Goal: Information Seeking & Learning: Learn about a topic

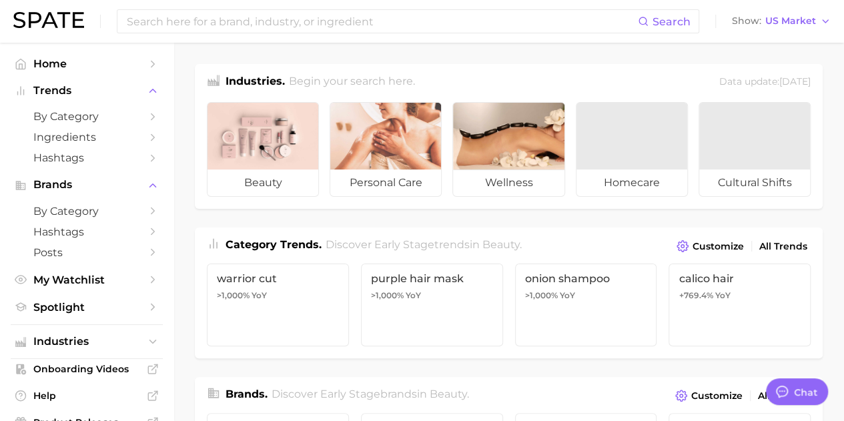
type textarea "x"
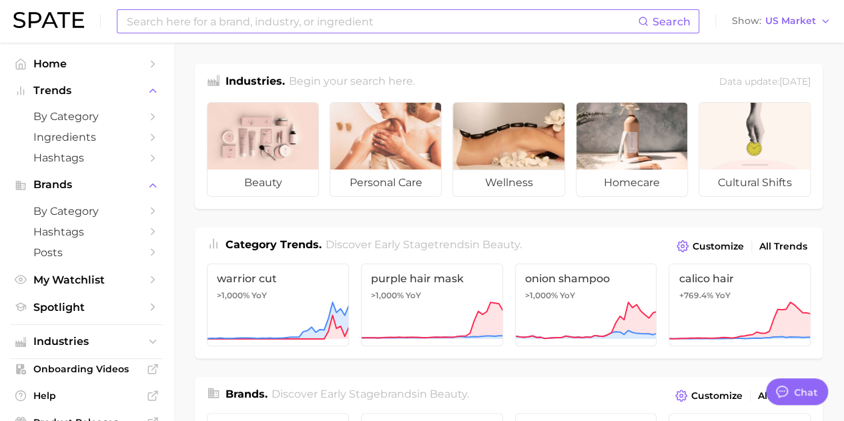
click at [312, 30] on input at bounding box center [381, 21] width 513 height 23
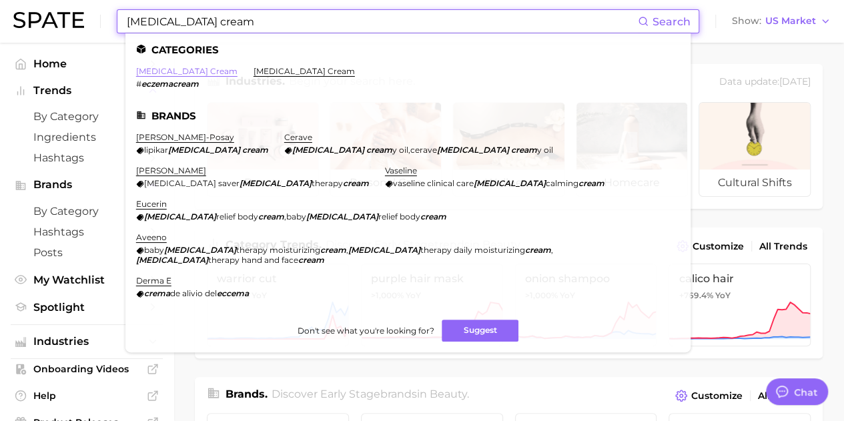
type input "[MEDICAL_DATA] cream"
click at [156, 68] on link "[MEDICAL_DATA] cream" at bounding box center [186, 71] width 101 height 10
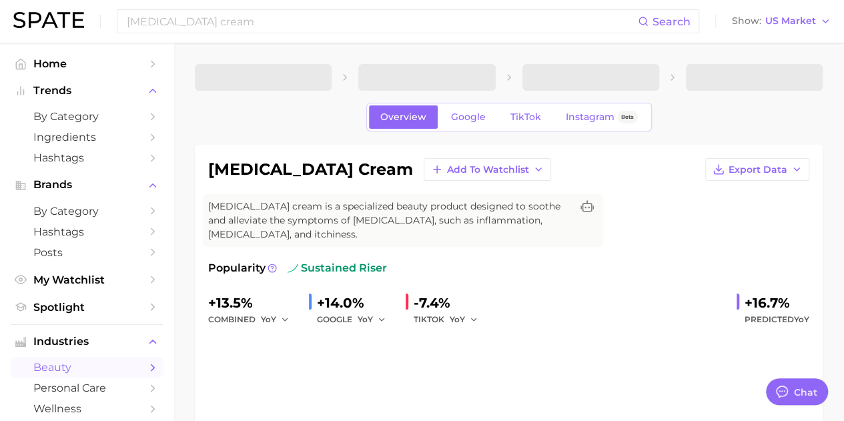
type textarea "x"
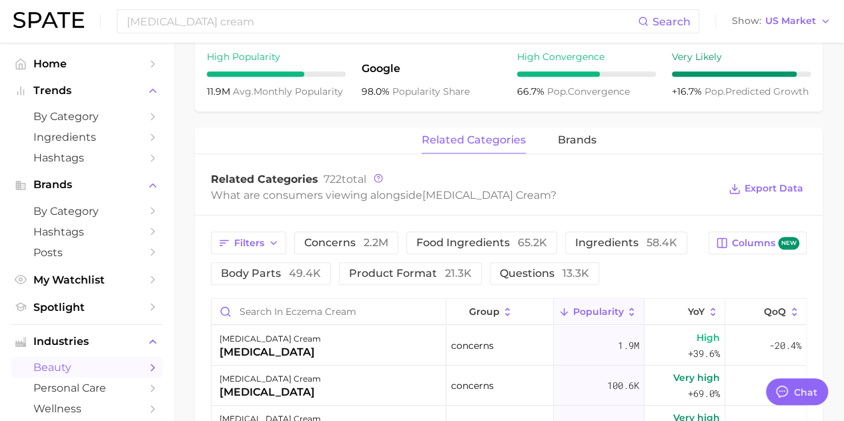
scroll to position [555, 0]
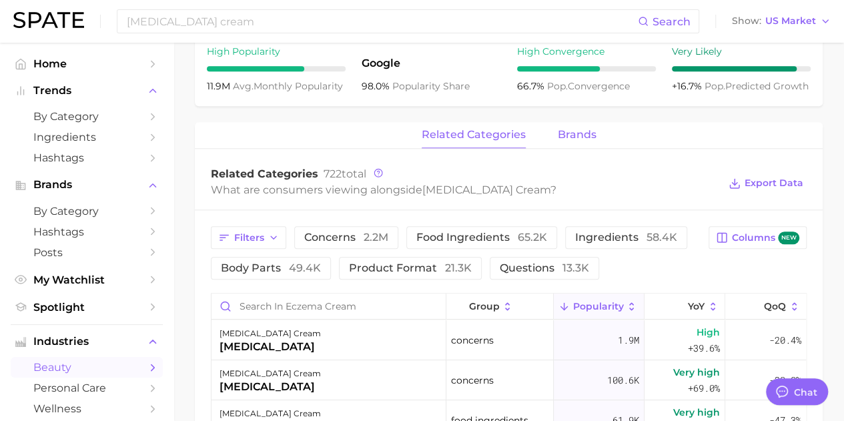
click at [587, 140] on span "brands" at bounding box center [577, 135] width 39 height 12
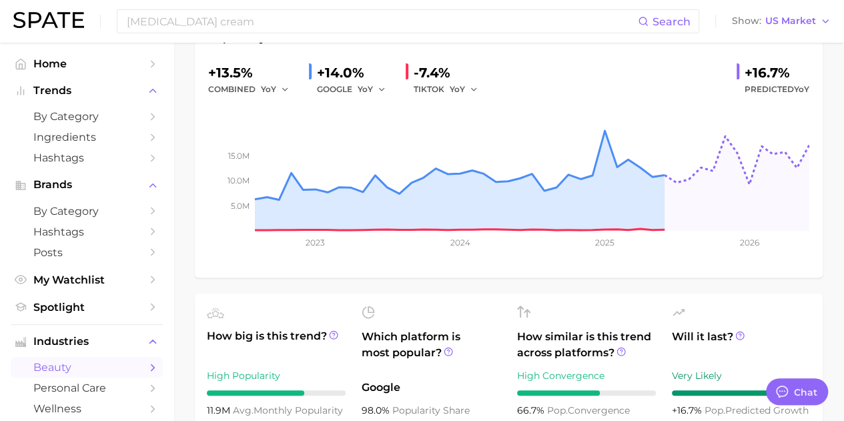
scroll to position [0, 0]
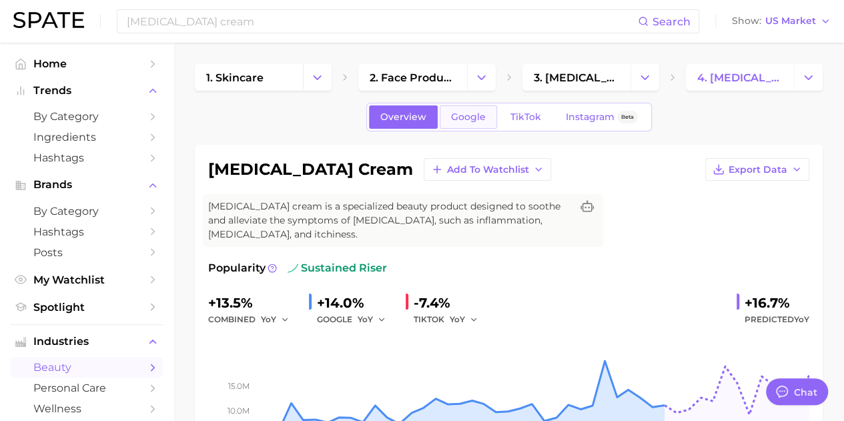
click at [468, 116] on span "Google" at bounding box center [468, 116] width 35 height 11
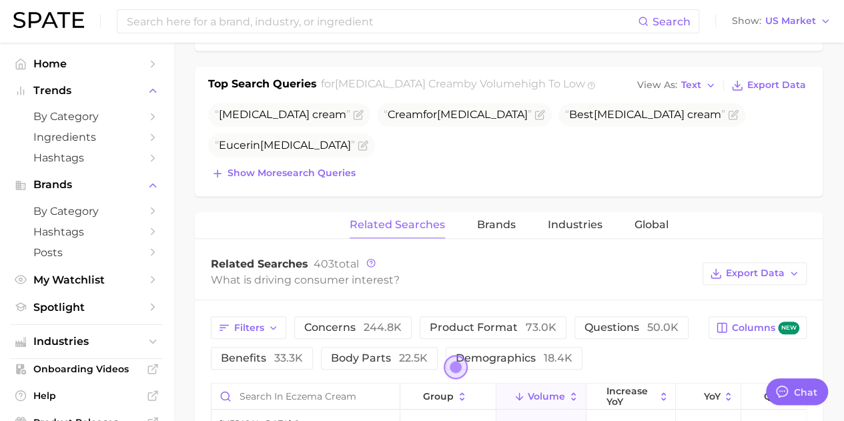
scroll to position [676, 0]
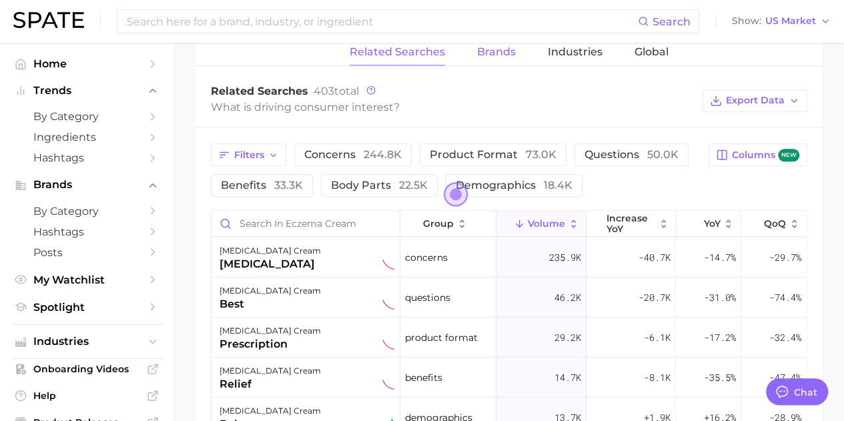
click at [487, 55] on span "Brands" at bounding box center [496, 52] width 39 height 12
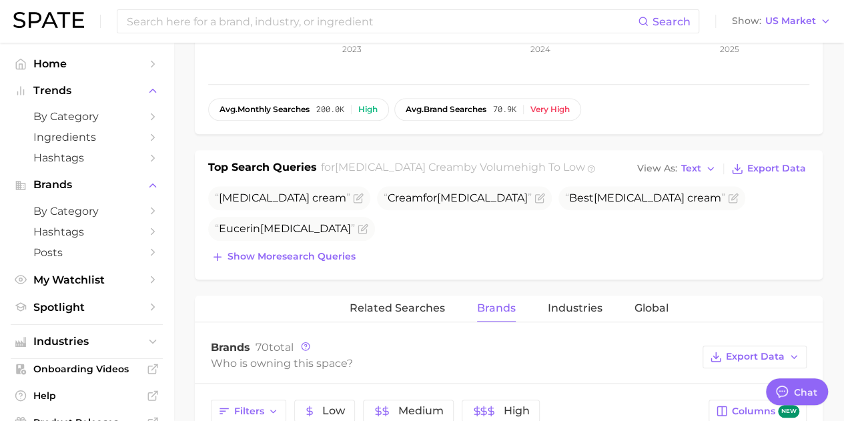
scroll to position [420, 0]
click at [414, 302] on span "Related Searches" at bounding box center [397, 308] width 95 height 12
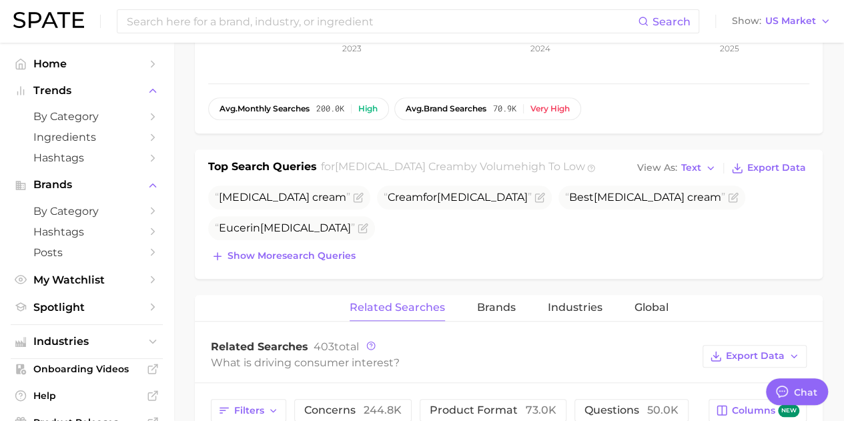
scroll to position [642, 0]
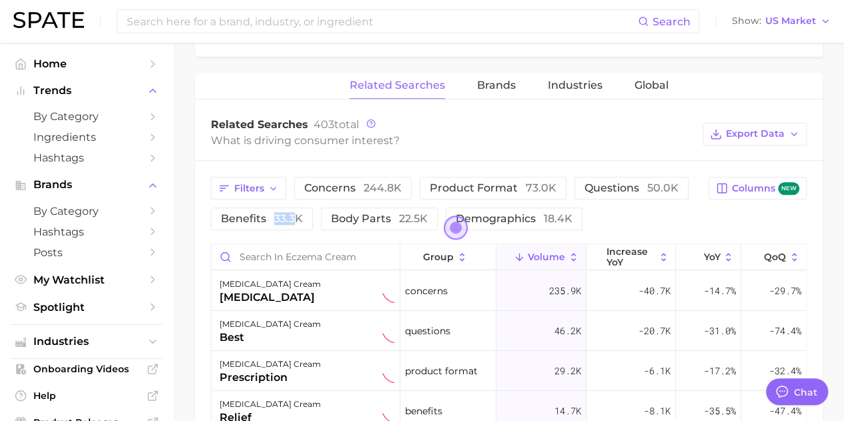
drag, startPoint x: 294, startPoint y: 204, endPoint x: 257, endPoint y: 230, distance: 45.9
click at [257, 230] on div "Filters concerns 244.8k product format 73.0k questions 50.0k benefits 33.3k bod…" at bounding box center [509, 421] width 628 height 520
drag, startPoint x: 257, startPoint y: 230, endPoint x: 250, endPoint y: 220, distance: 13.0
click at [250, 220] on div "Filters concerns 244.8k product format 73.0k questions 50.0k benefits 33.3k bod…" at bounding box center [509, 421] width 628 height 520
click at [250, 220] on span "benefits 33.3k" at bounding box center [262, 218] width 82 height 13
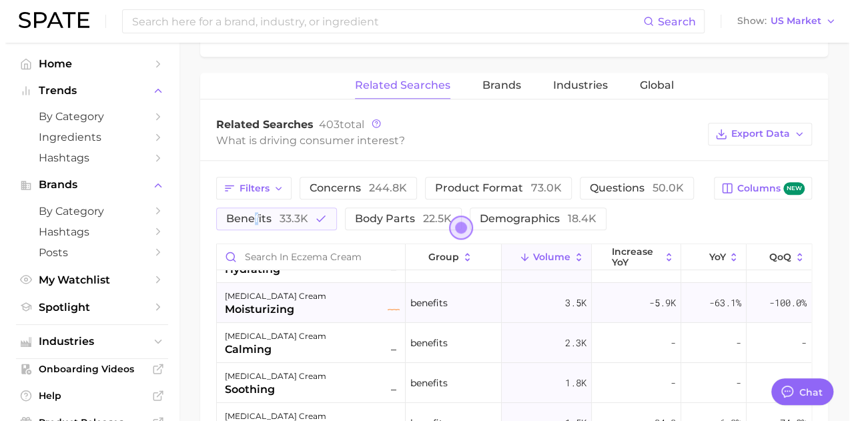
scroll to position [0, 0]
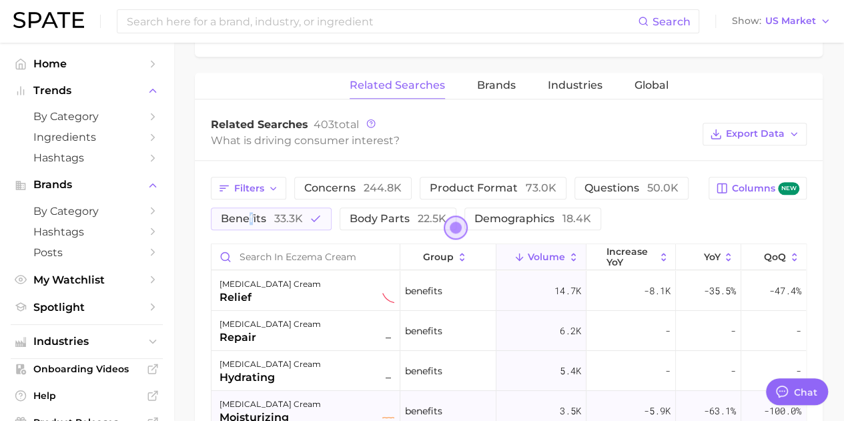
click at [290, 297] on div "[MEDICAL_DATA] cream relief" at bounding box center [307, 290] width 175 height 29
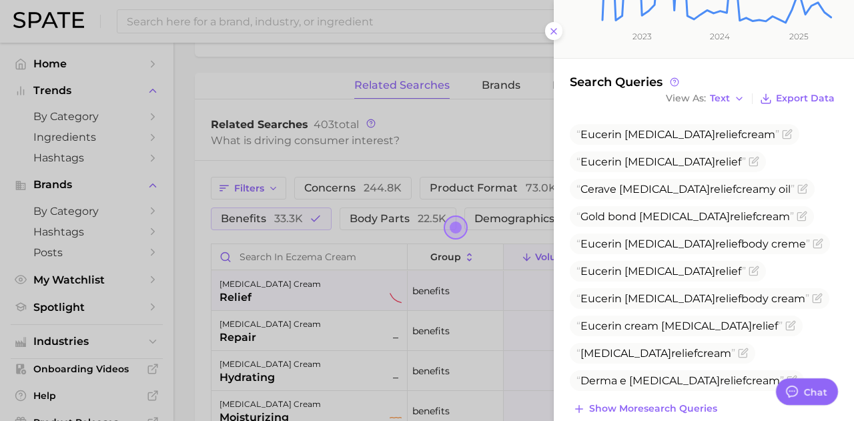
scroll to position [339, 0]
click at [326, 322] on div at bounding box center [427, 210] width 854 height 421
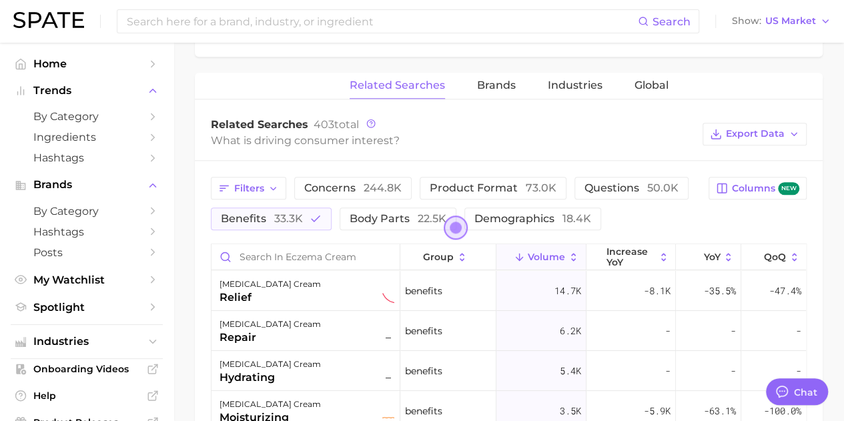
click at [326, 322] on div "[MEDICAL_DATA] cream repair –" at bounding box center [307, 330] width 175 height 29
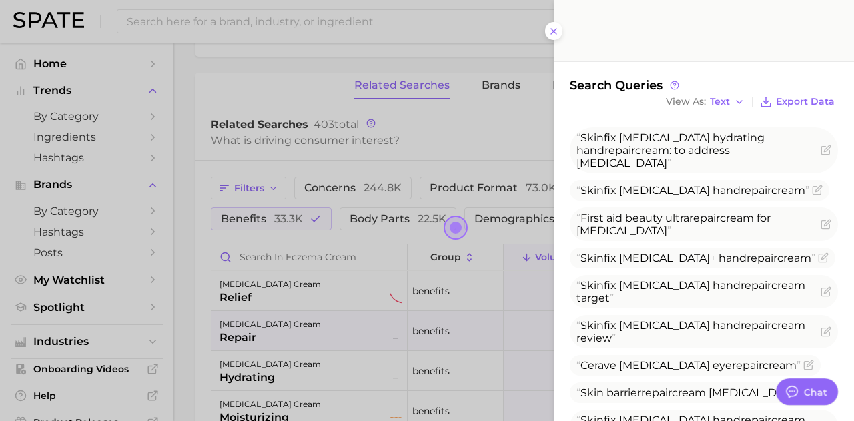
scroll to position [378, 0]
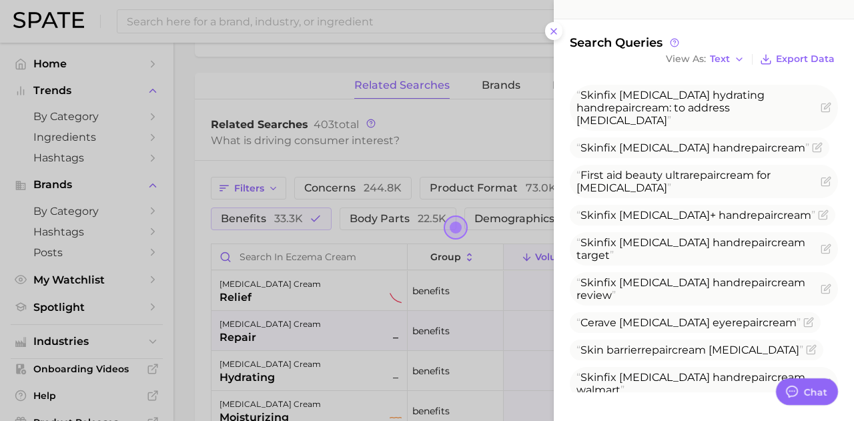
click at [276, 364] on div at bounding box center [427, 210] width 854 height 421
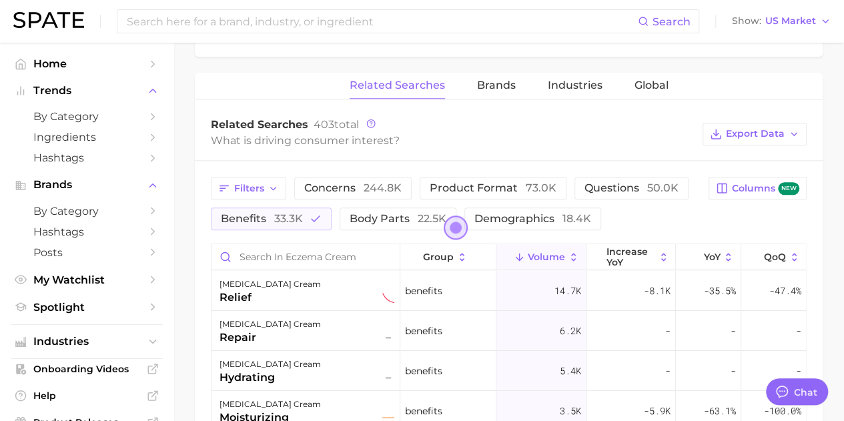
click at [276, 364] on div "[MEDICAL_DATA] cream" at bounding box center [270, 364] width 101 height 16
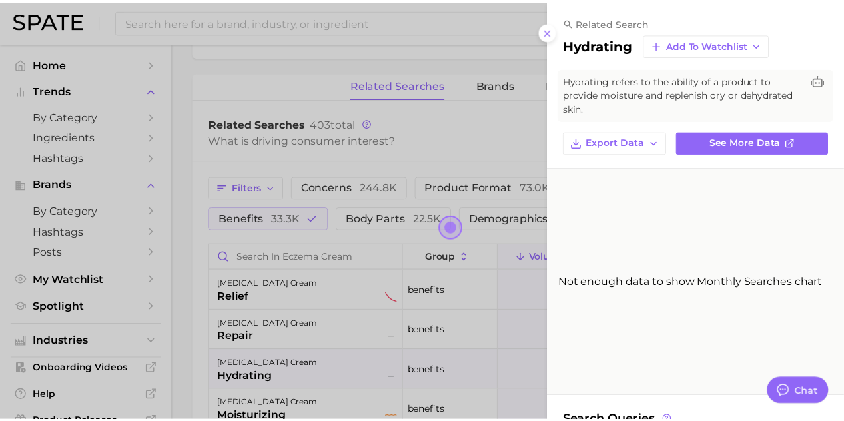
scroll to position [104, 0]
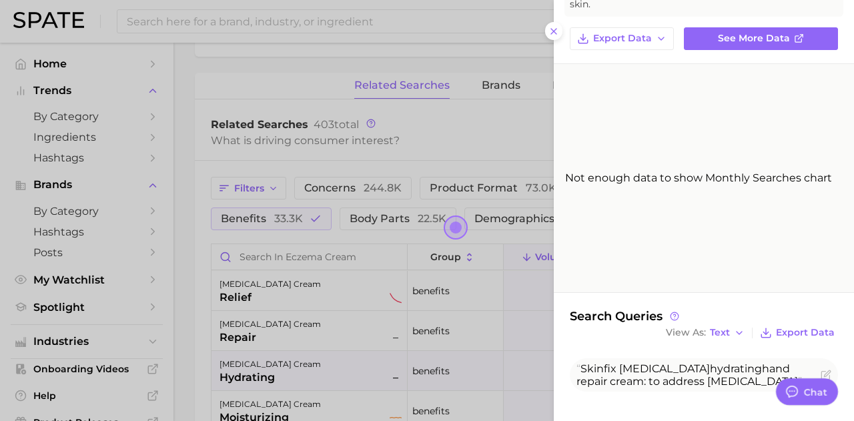
click at [421, 360] on div at bounding box center [427, 210] width 854 height 421
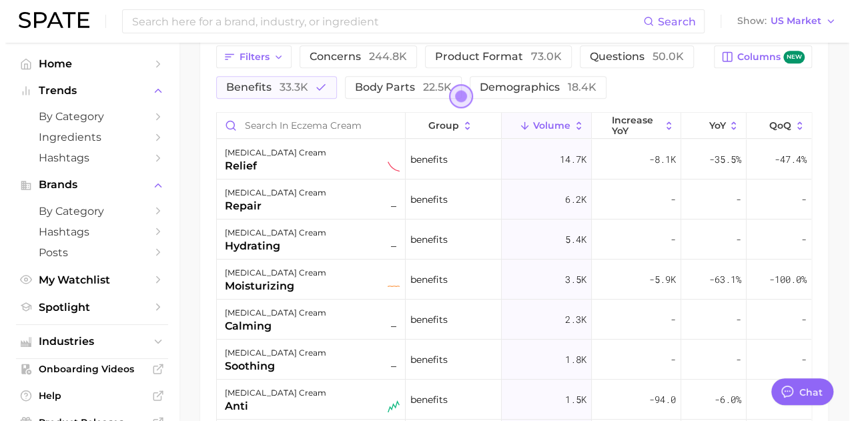
scroll to position [774, 0]
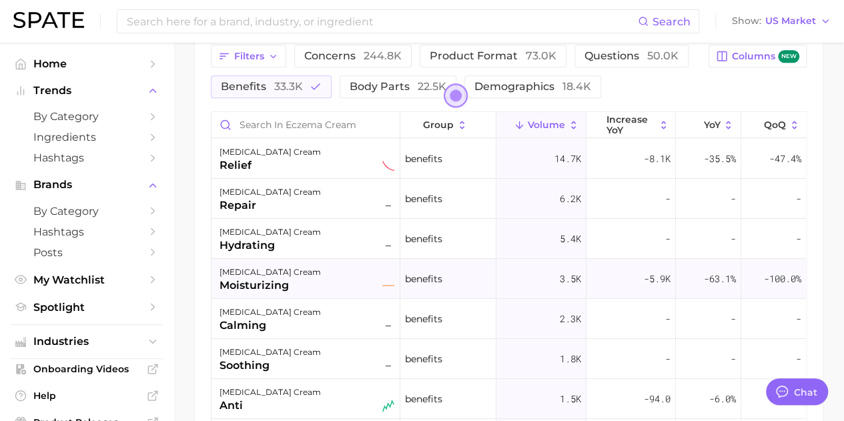
click at [316, 277] on div "[MEDICAL_DATA] cream moisturizing" at bounding box center [307, 278] width 175 height 29
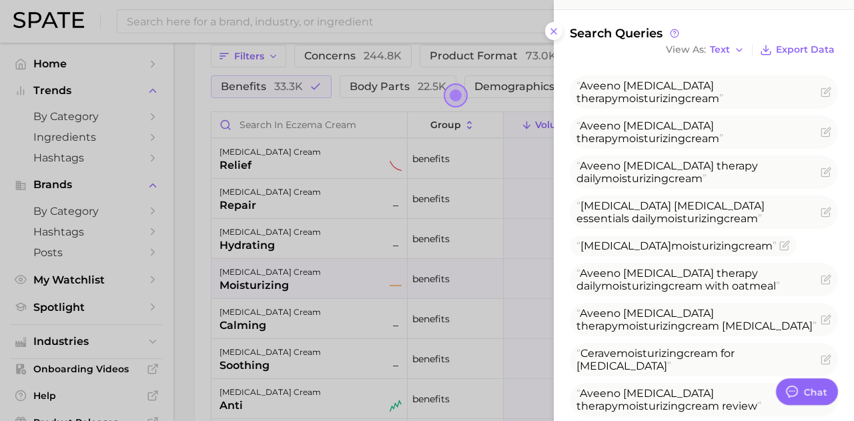
scroll to position [421, 0]
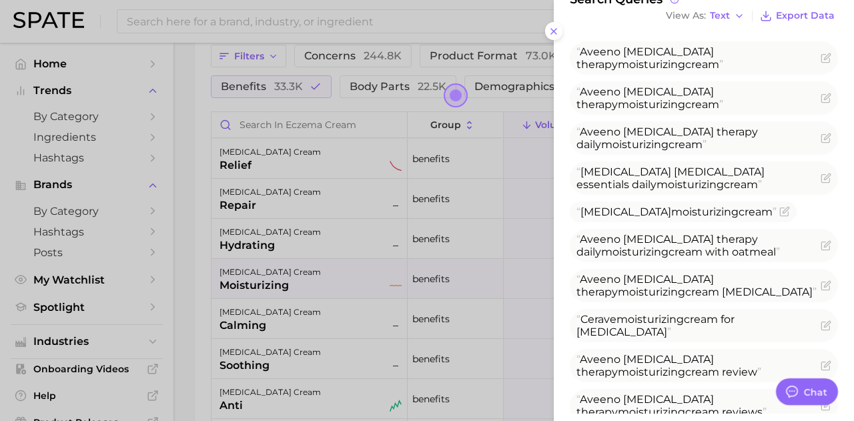
click at [278, 320] on div at bounding box center [427, 210] width 854 height 421
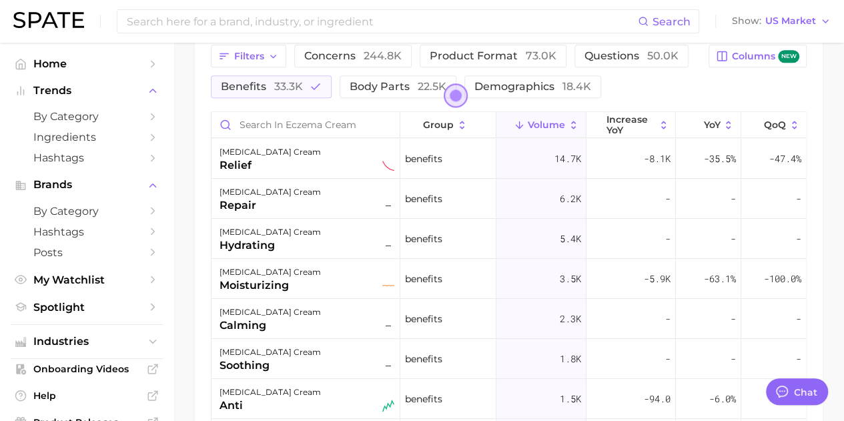
click at [278, 320] on div "calming" at bounding box center [270, 326] width 101 height 16
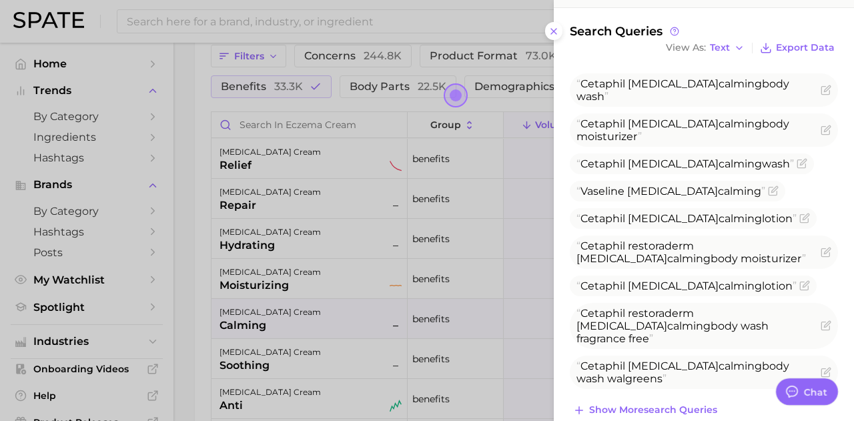
scroll to position [409, 0]
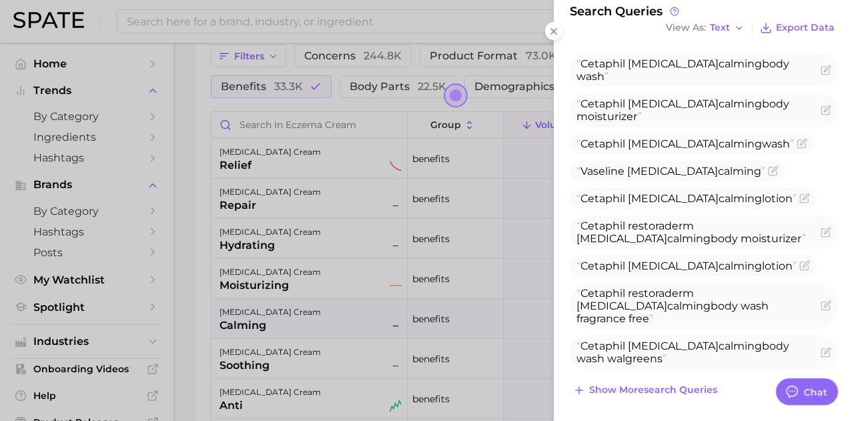
click at [275, 161] on div at bounding box center [427, 210] width 854 height 421
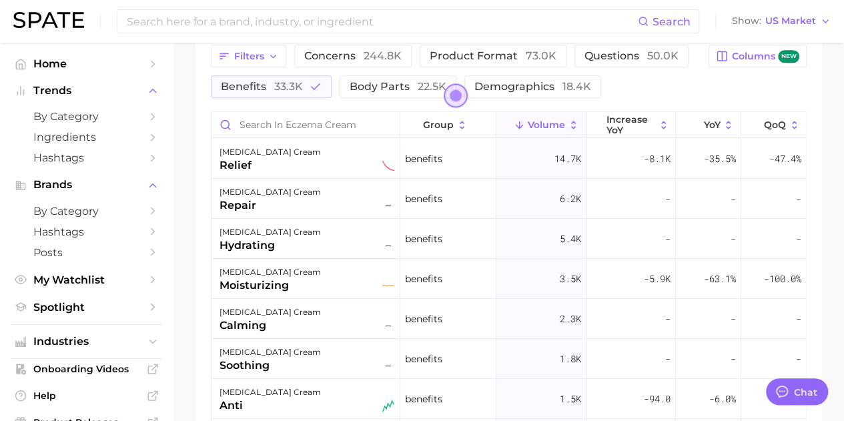
click at [275, 161] on div "relief" at bounding box center [270, 166] width 101 height 16
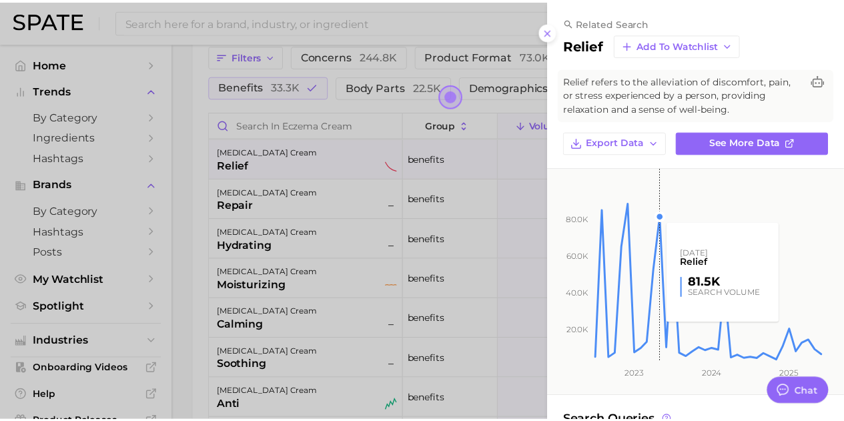
scroll to position [357, 0]
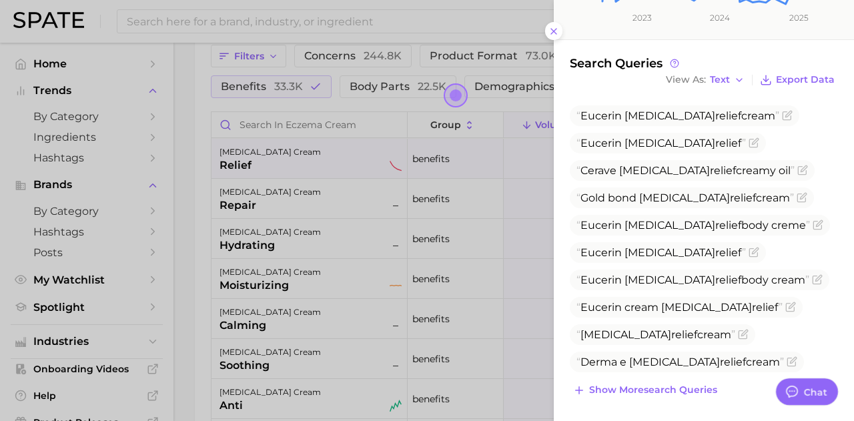
click at [376, 93] on div at bounding box center [427, 210] width 854 height 421
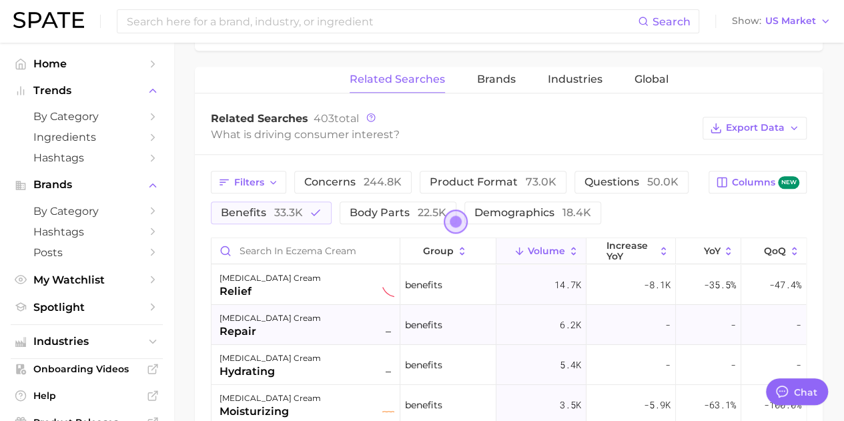
scroll to position [617, 0]
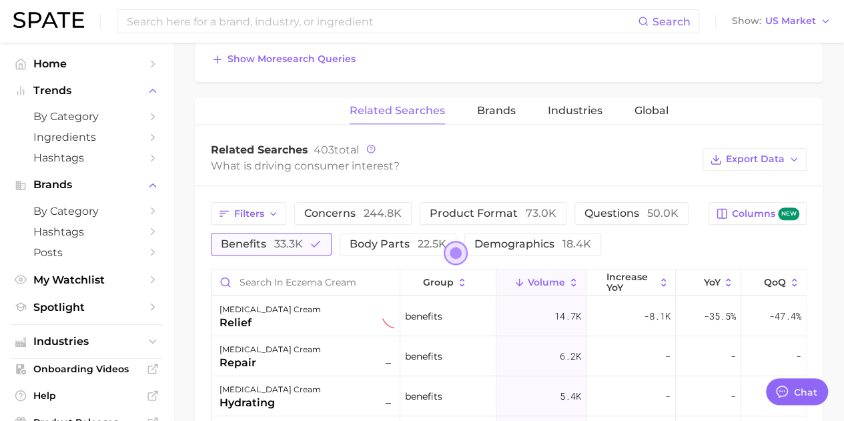
click at [262, 242] on span "benefits 33.3k" at bounding box center [262, 244] width 82 height 13
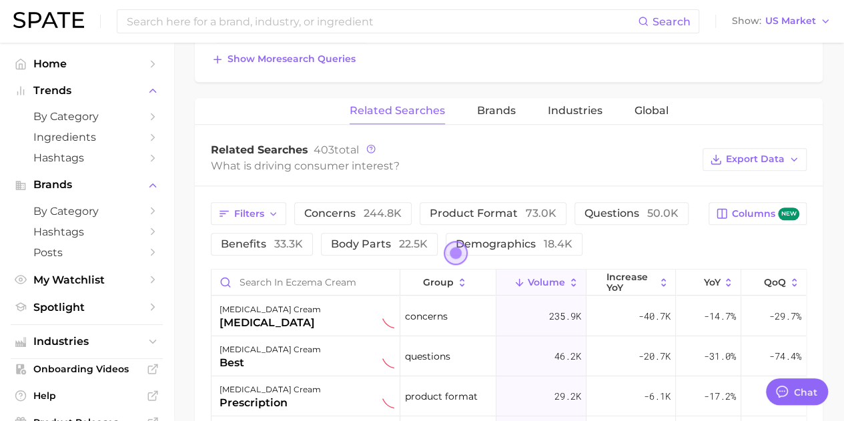
scroll to position [0, 0]
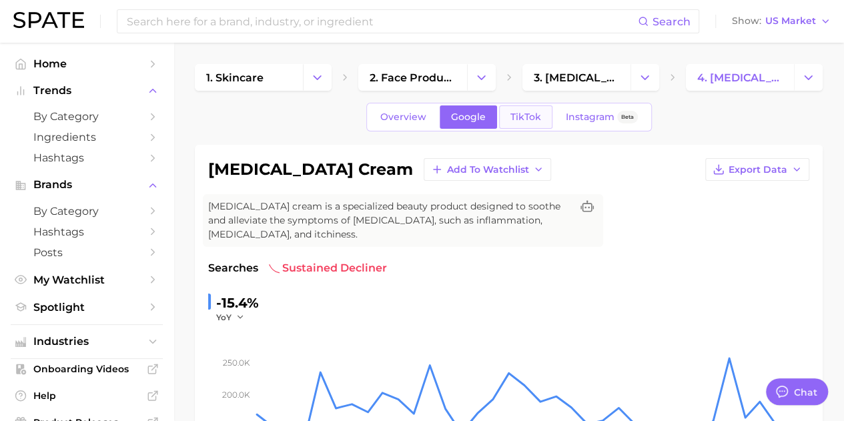
click at [524, 118] on span "TikTok" at bounding box center [526, 116] width 31 height 11
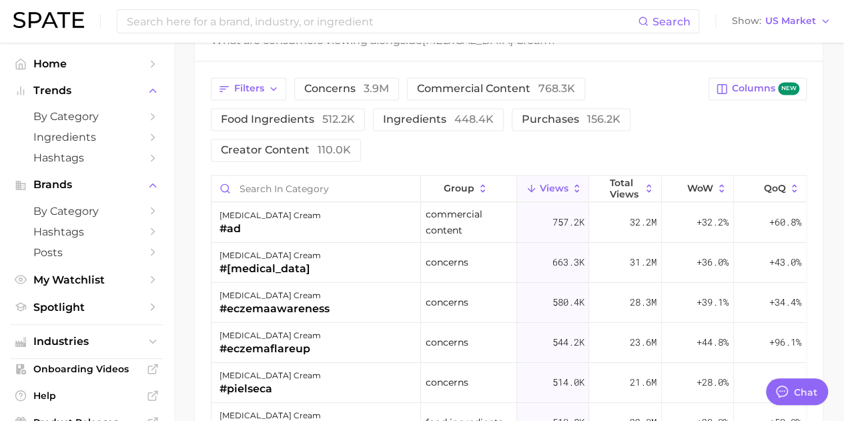
scroll to position [1113, 0]
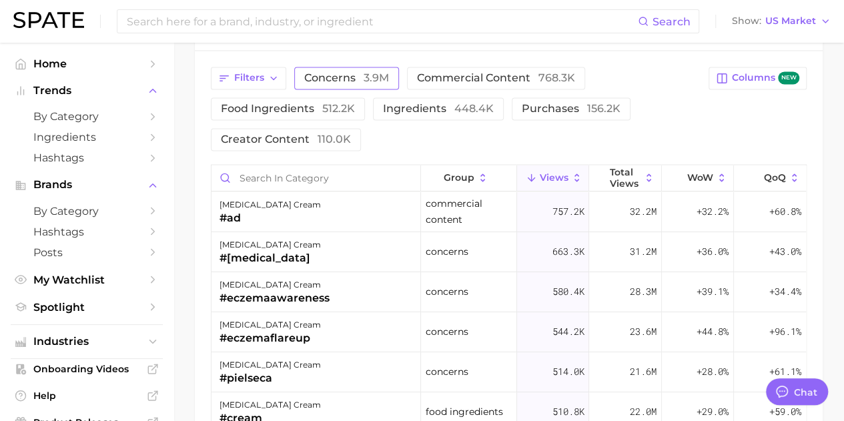
click at [352, 73] on span "concerns 3.9m" at bounding box center [346, 78] width 85 height 11
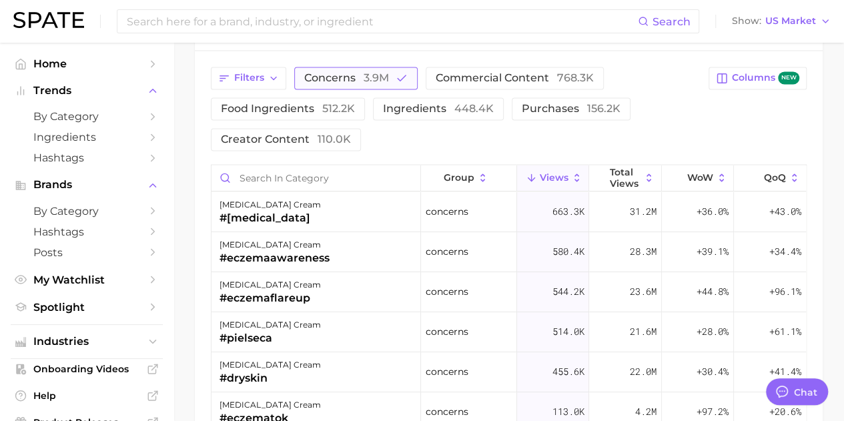
click at [365, 71] on span "3.9m" at bounding box center [376, 77] width 25 height 13
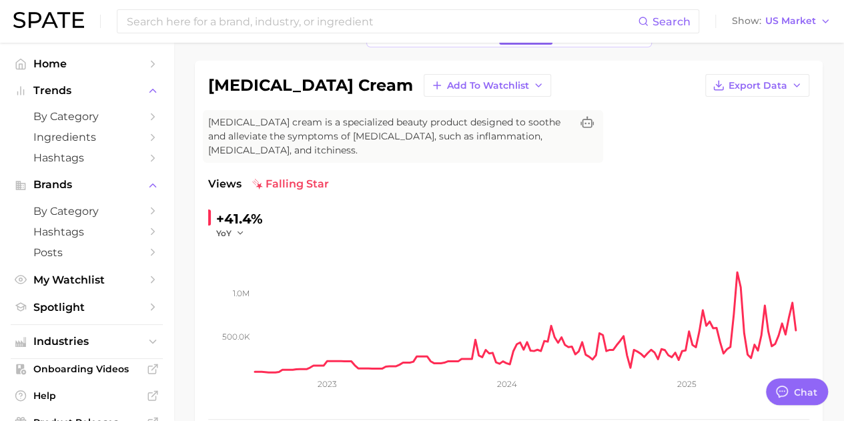
scroll to position [31, 0]
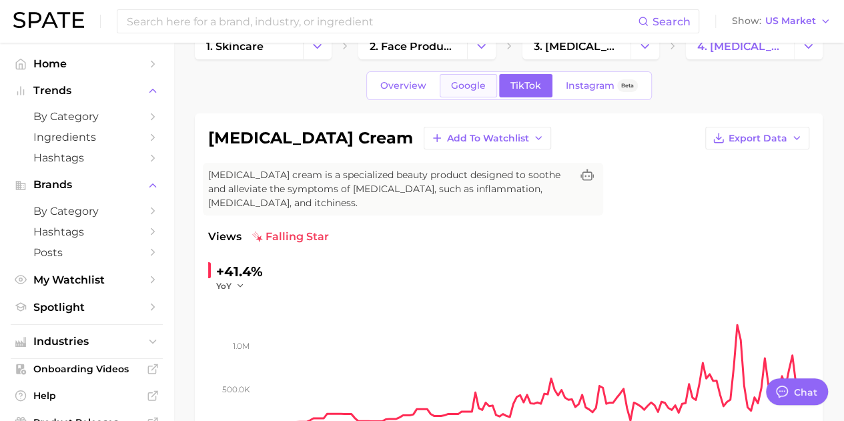
click at [469, 78] on link "Google" at bounding box center [468, 85] width 57 height 23
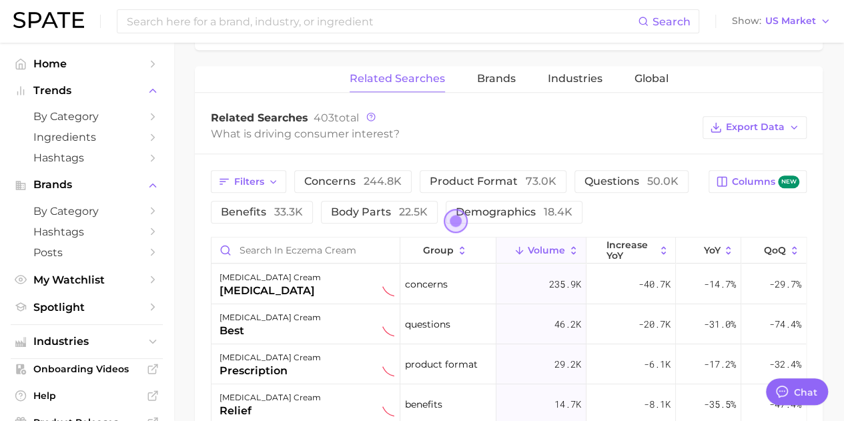
scroll to position [650, 0]
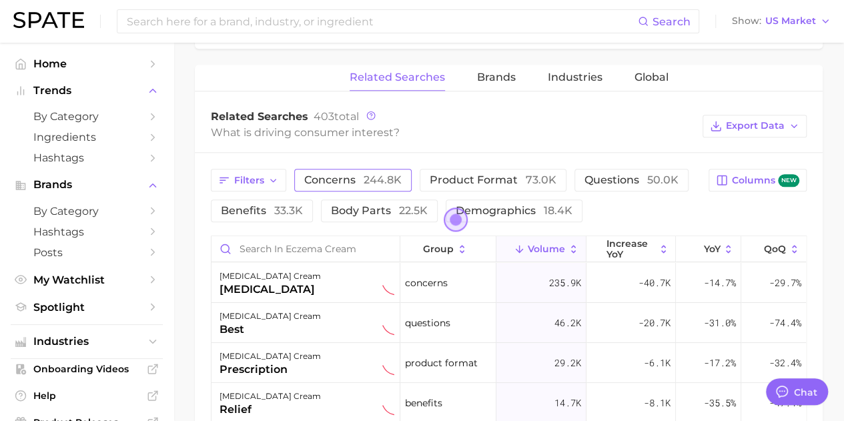
click at [349, 182] on span "concerns 244.8k" at bounding box center [352, 180] width 97 height 13
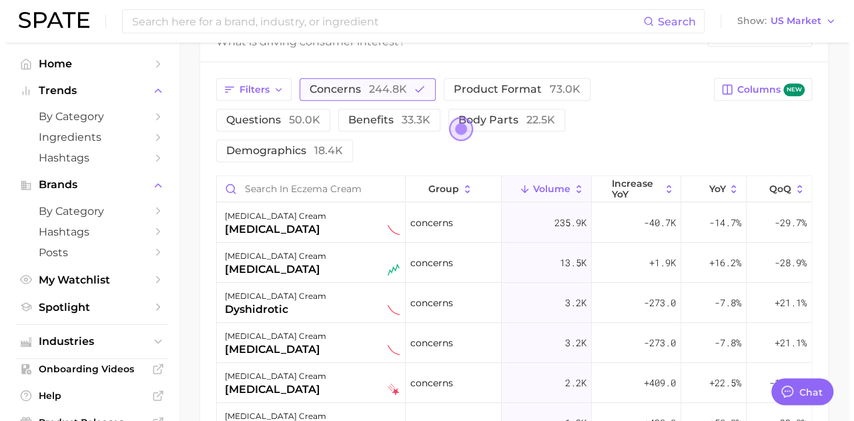
scroll to position [743, 0]
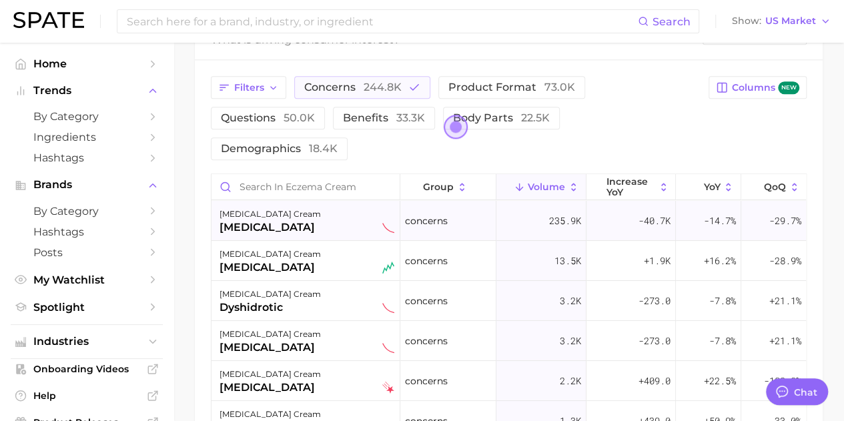
click at [270, 206] on div "[MEDICAL_DATA] cream" at bounding box center [270, 214] width 101 height 16
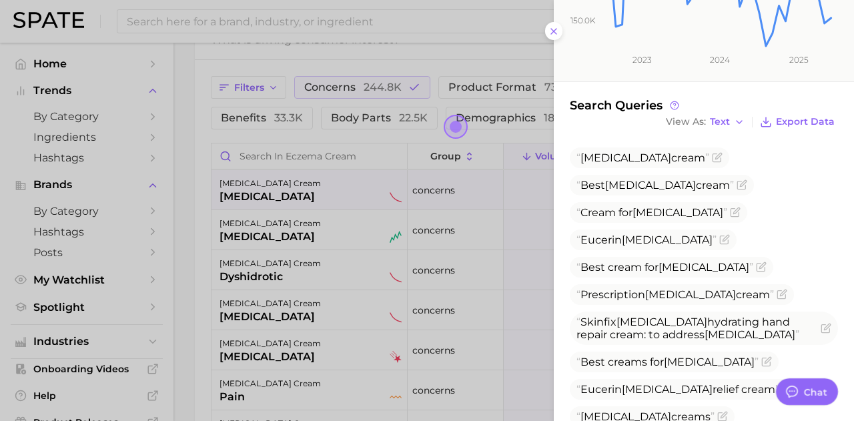
scroll to position [319, 0]
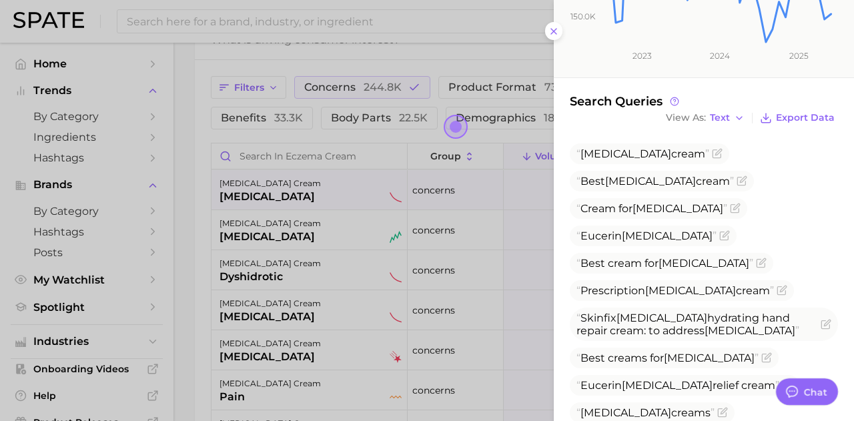
click at [254, 228] on div at bounding box center [427, 210] width 854 height 421
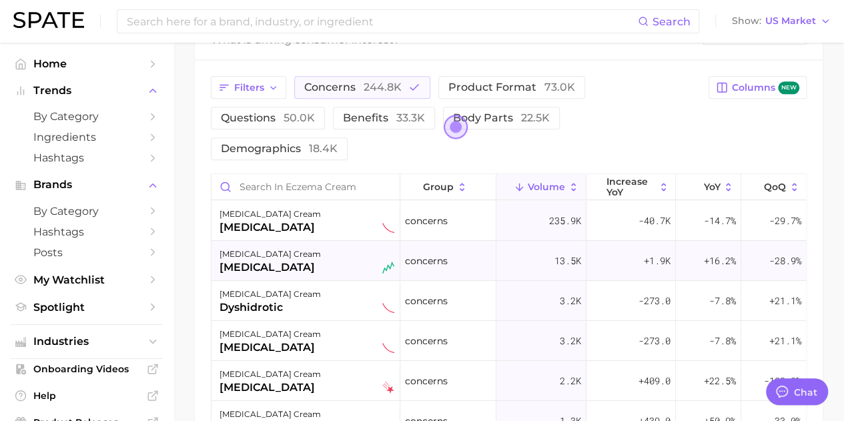
click at [263, 260] on div "[MEDICAL_DATA]" at bounding box center [270, 268] width 101 height 16
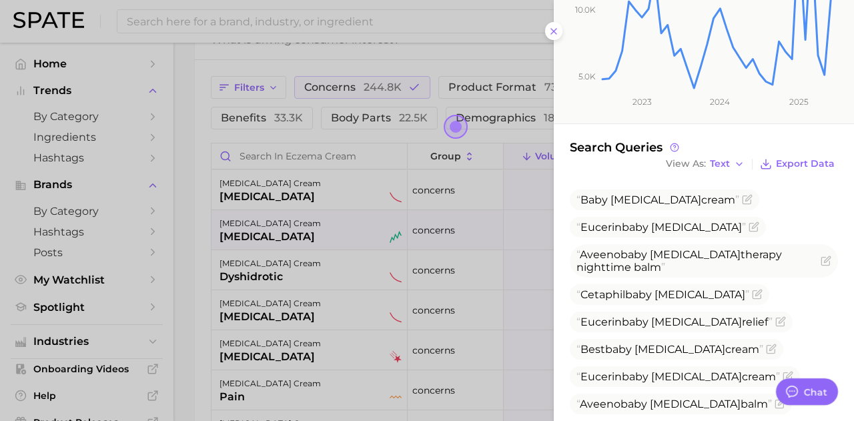
scroll to position [370, 0]
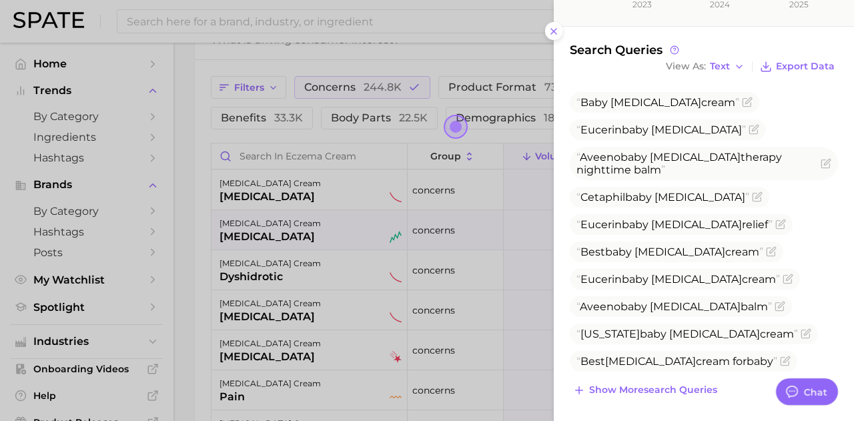
click at [319, 282] on div at bounding box center [427, 210] width 854 height 421
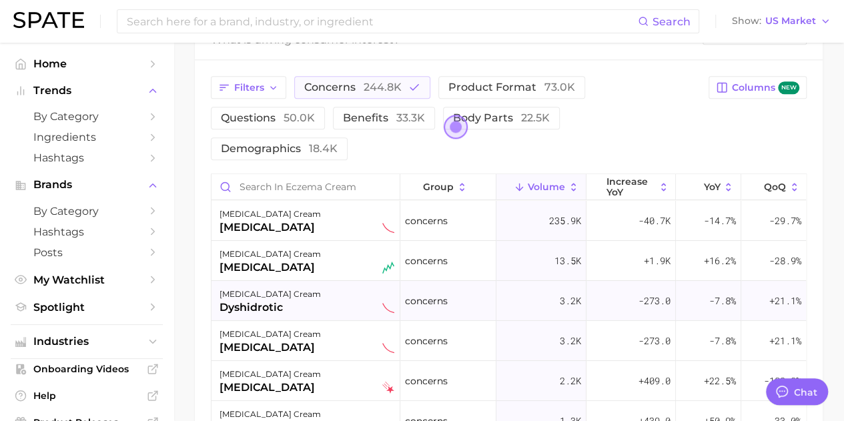
click at [299, 286] on div "[MEDICAL_DATA] cream dyshidrotic" at bounding box center [307, 300] width 175 height 29
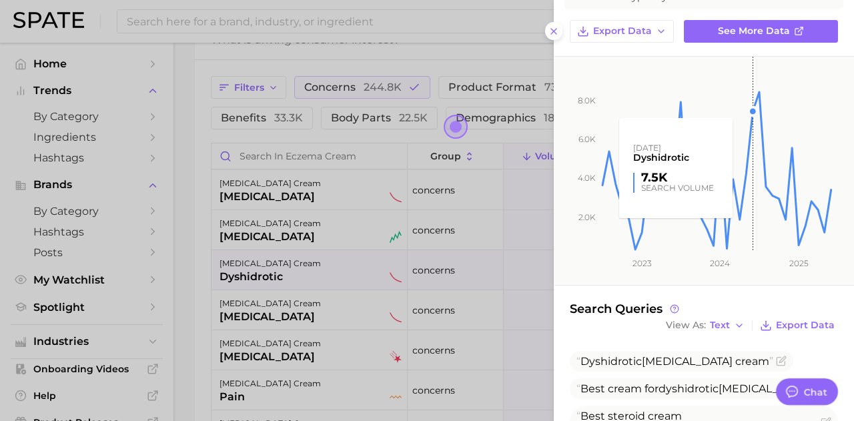
scroll to position [159, 0]
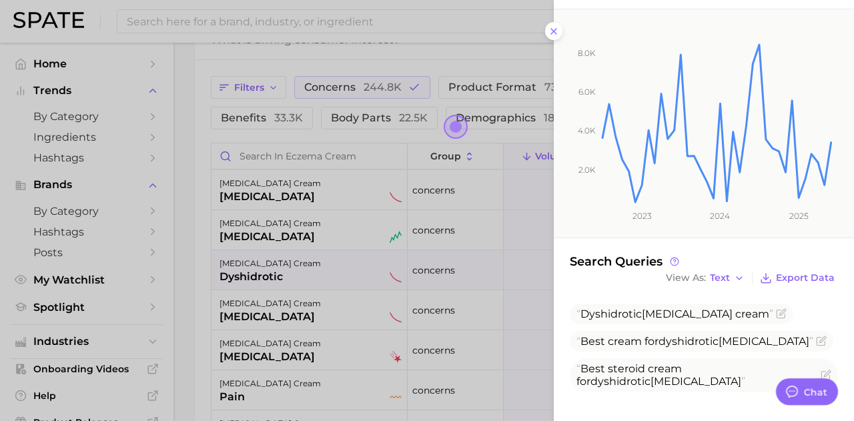
click at [251, 325] on div at bounding box center [427, 210] width 854 height 421
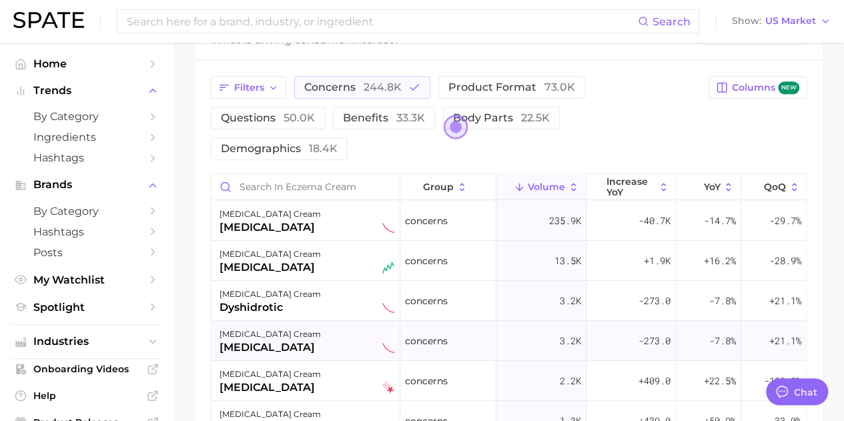
click at [278, 340] on div "[MEDICAL_DATA]" at bounding box center [270, 348] width 101 height 16
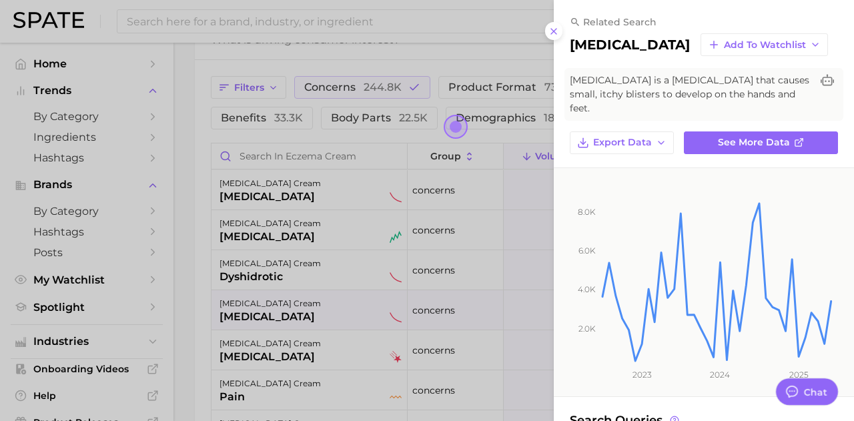
scroll to position [169, 0]
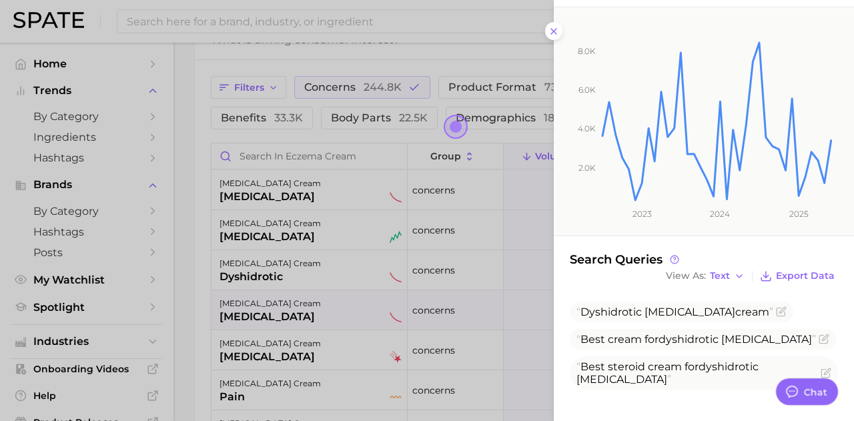
click at [322, 352] on div at bounding box center [427, 210] width 854 height 421
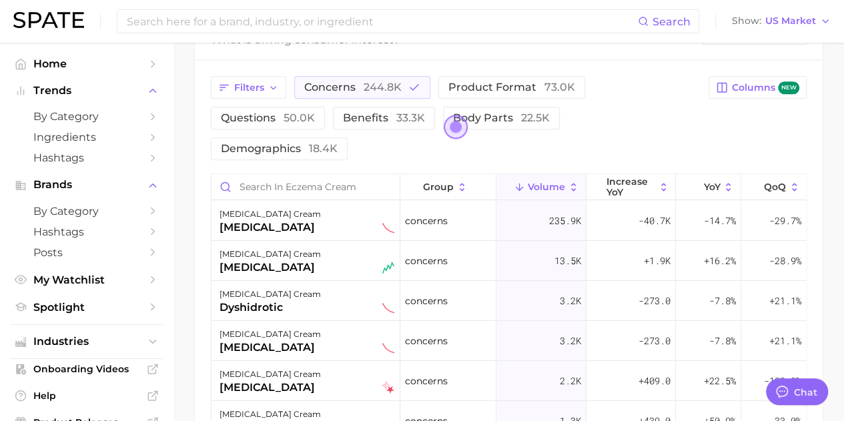
click at [322, 366] on div "[MEDICAL_DATA] cream [MEDICAL_DATA]" at bounding box center [307, 380] width 175 height 29
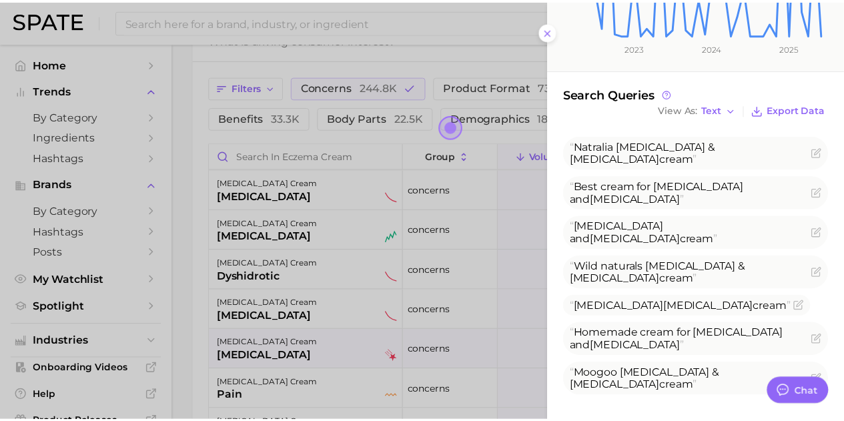
scroll to position [338, 0]
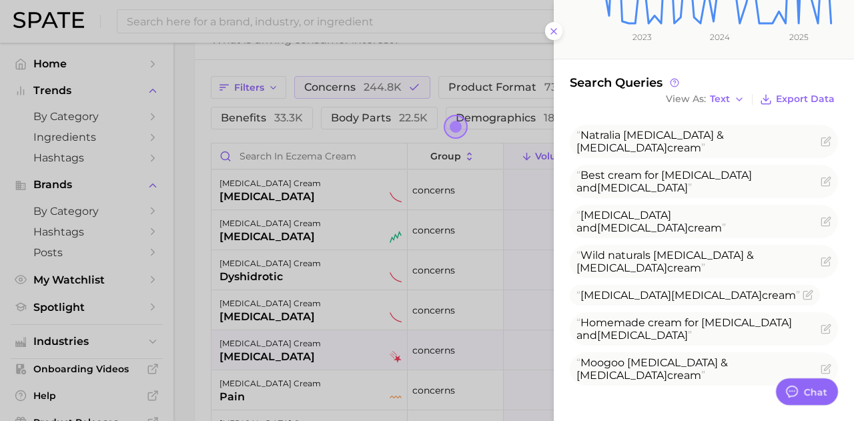
click at [425, 51] on div at bounding box center [427, 210] width 854 height 421
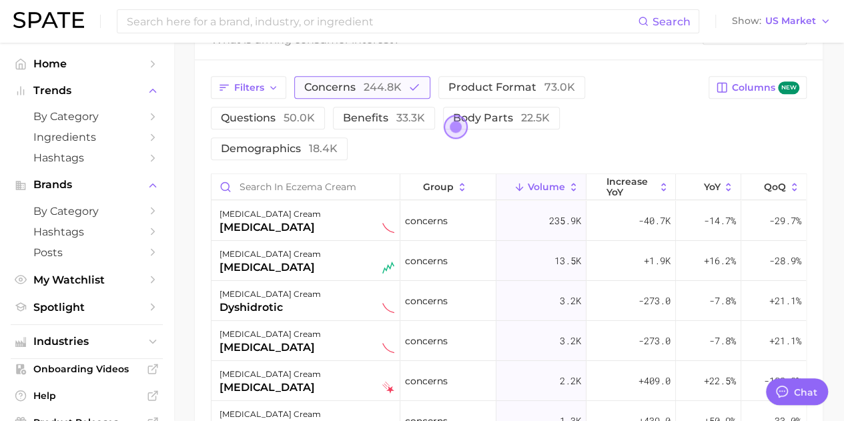
click at [376, 77] on button "concerns 244.8k" at bounding box center [362, 87] width 136 height 23
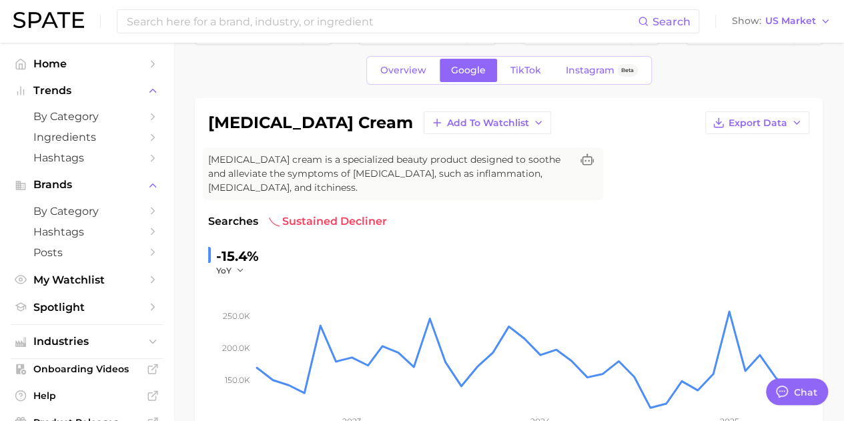
scroll to position [0, 0]
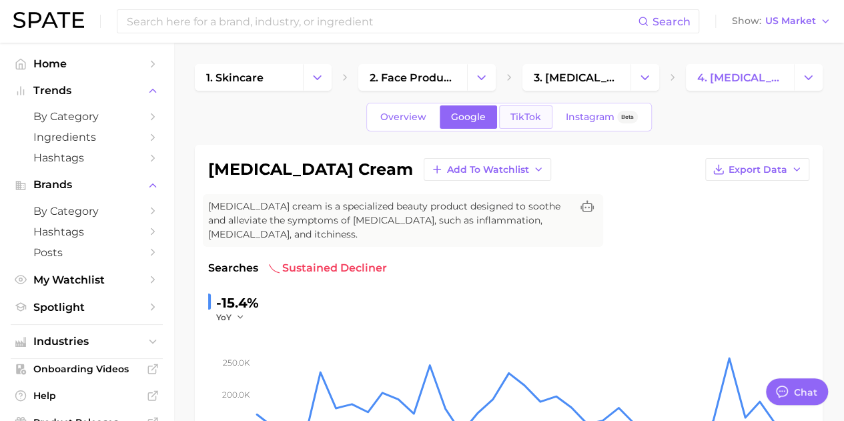
click at [537, 116] on span "TikTok" at bounding box center [526, 116] width 31 height 11
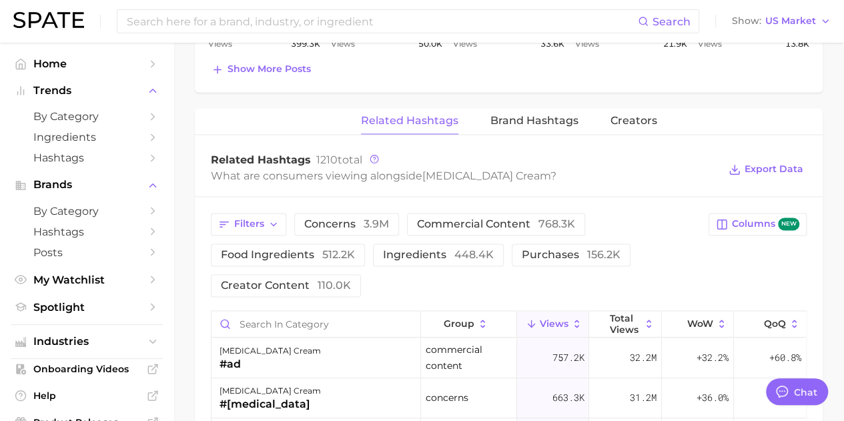
scroll to position [983, 0]
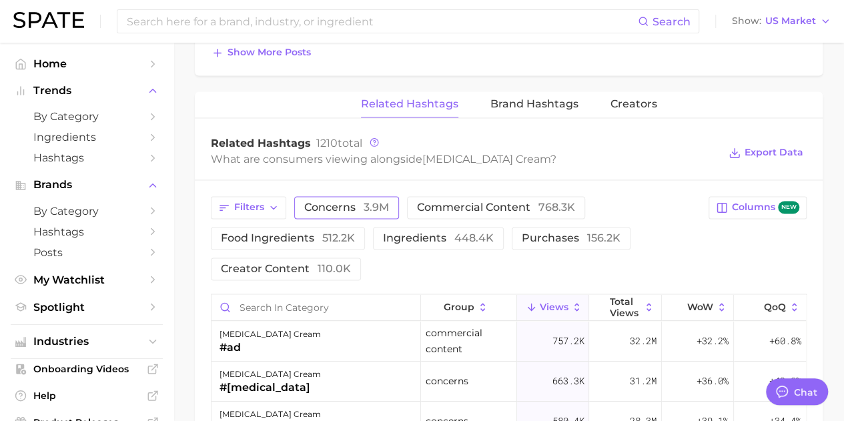
click at [332, 214] on button "concerns 3.9m" at bounding box center [346, 207] width 105 height 23
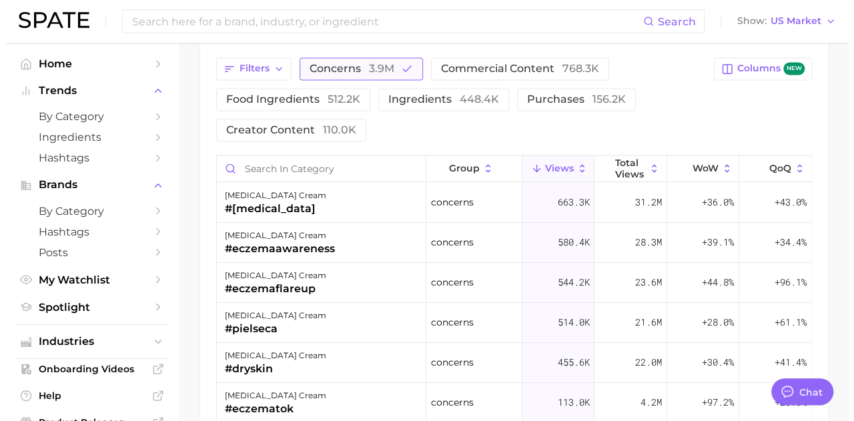
scroll to position [1131, 0]
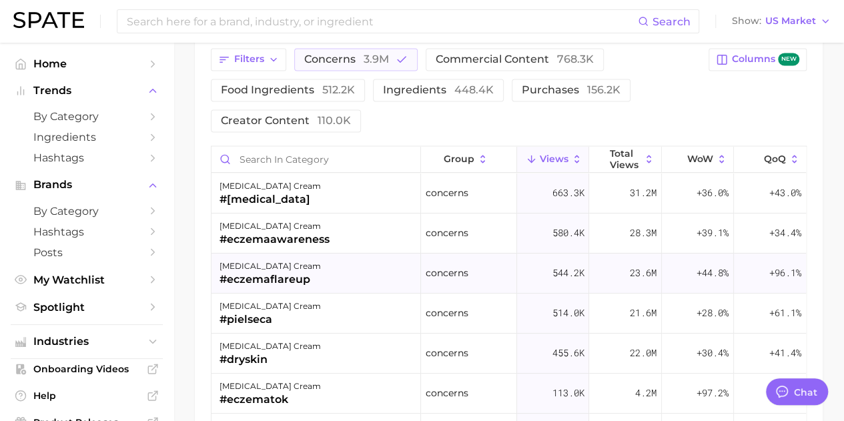
click at [294, 281] on div "#eczemaflareup" at bounding box center [270, 279] width 101 height 16
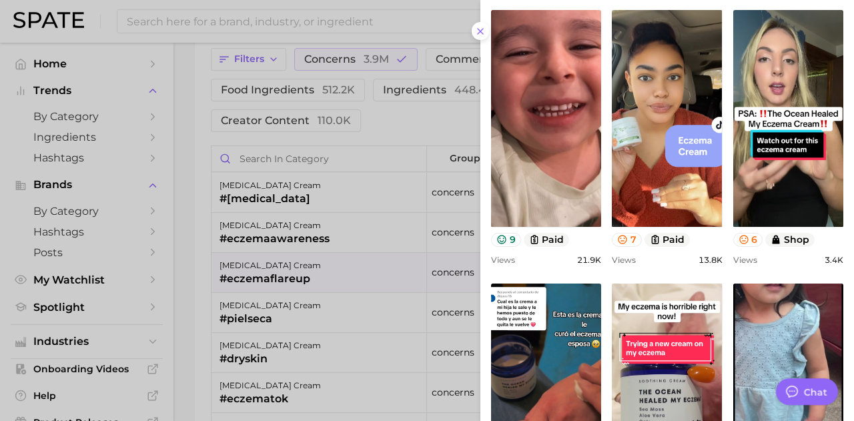
scroll to position [575, 0]
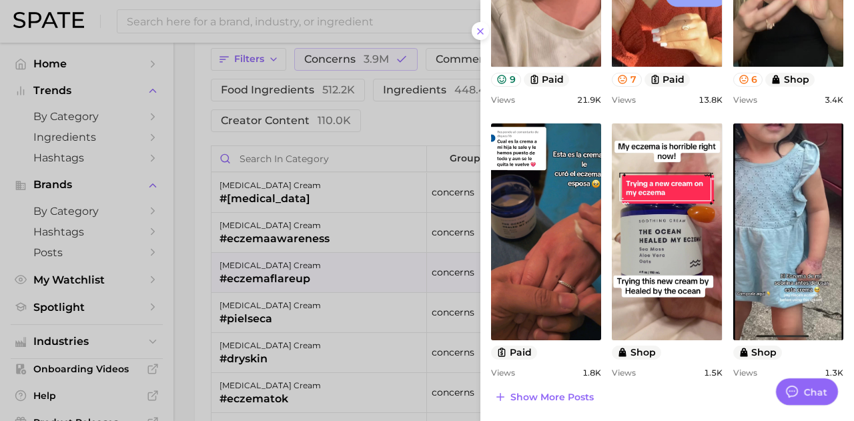
click at [307, 222] on div at bounding box center [427, 210] width 854 height 421
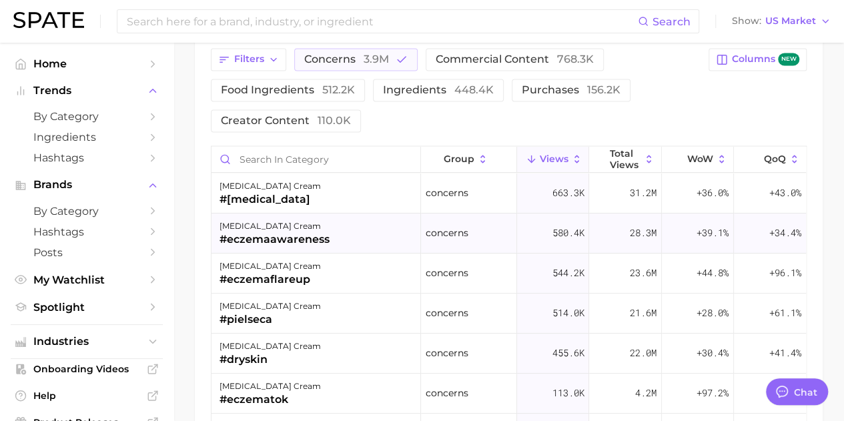
click at [307, 231] on div "#eczemaawareness" at bounding box center [275, 239] width 110 height 16
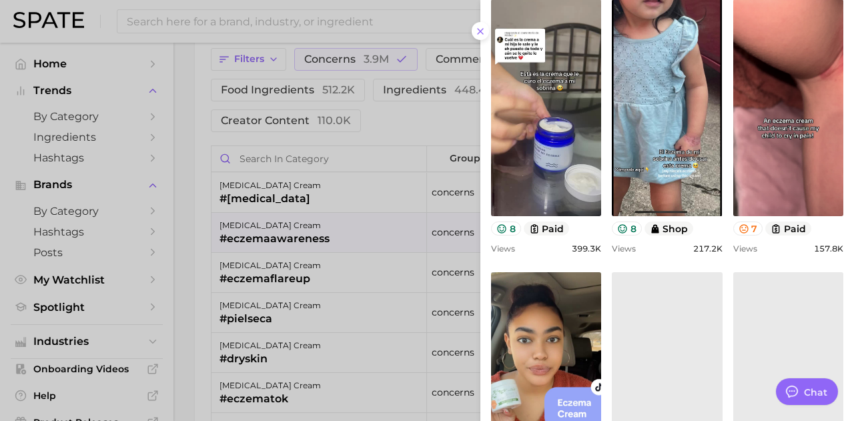
scroll to position [190, 0]
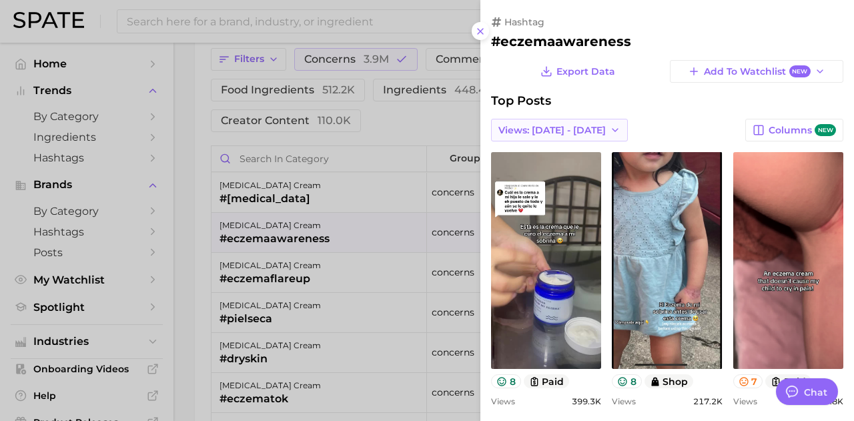
click at [557, 132] on span "Views: [DATE] - [DATE]" at bounding box center [552, 130] width 107 height 11
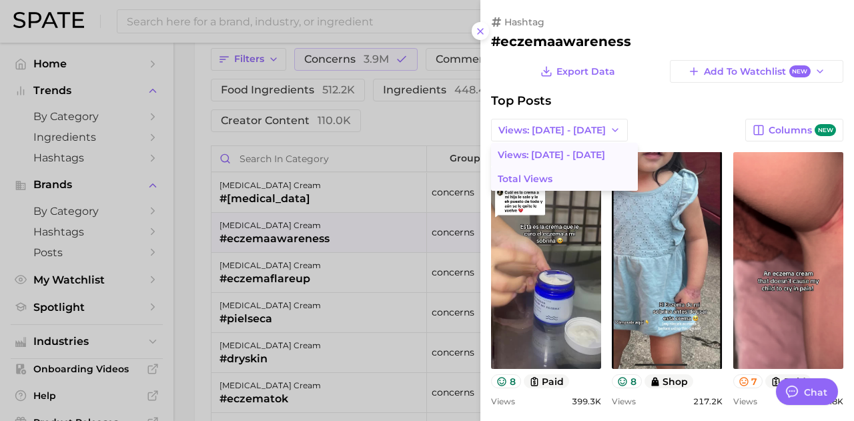
click at [551, 176] on span "Total Views" at bounding box center [525, 179] width 55 height 11
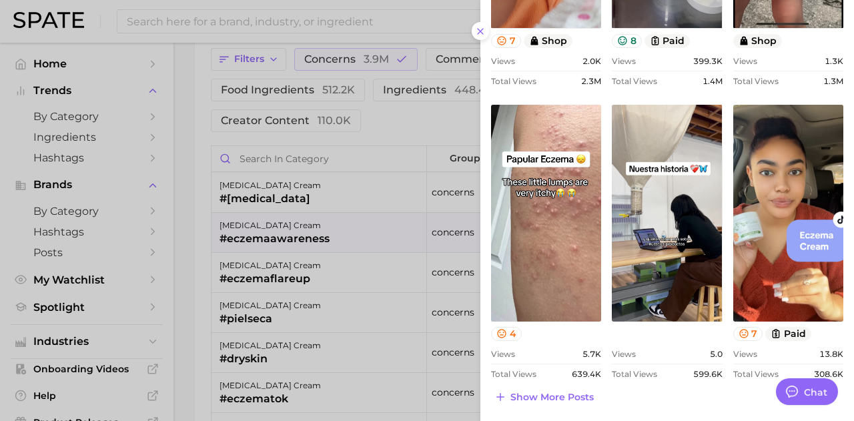
click at [349, 129] on div at bounding box center [427, 210] width 854 height 421
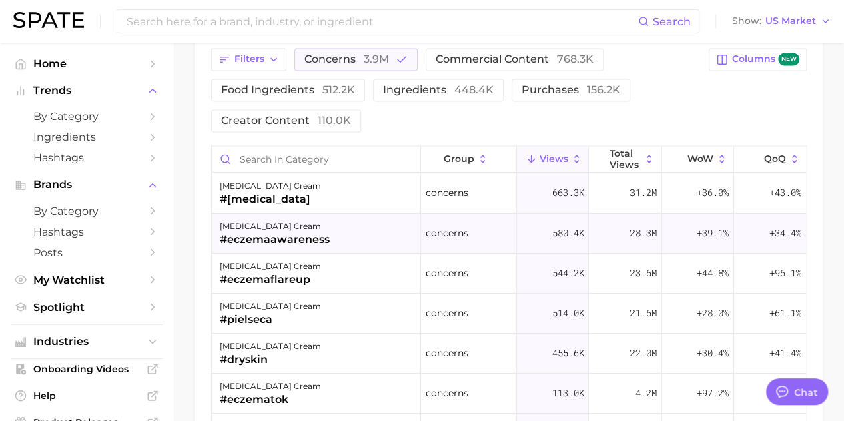
click at [274, 224] on div "[MEDICAL_DATA] cream" at bounding box center [275, 226] width 110 height 16
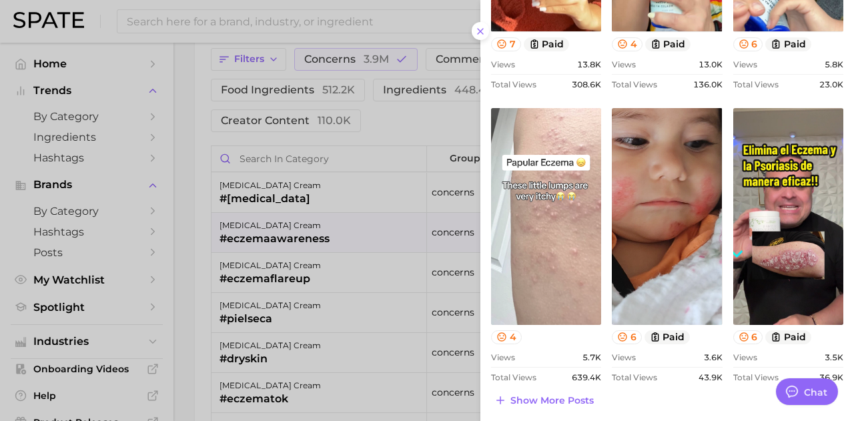
click at [553, 272] on link "view post on TikTok" at bounding box center [546, 216] width 110 height 217
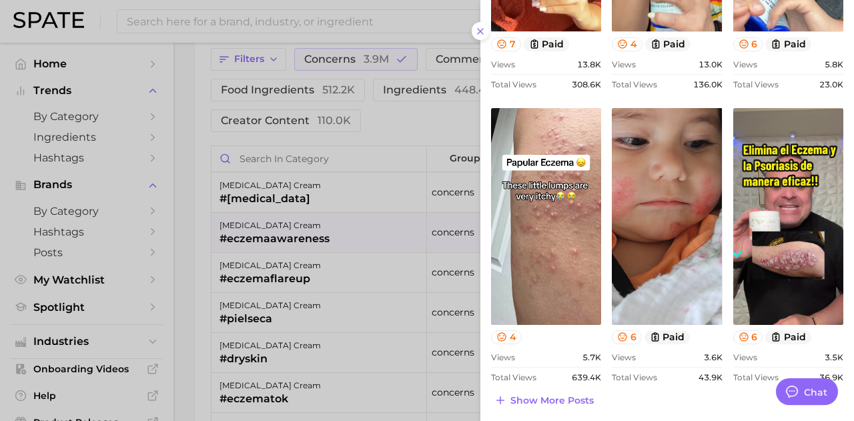
click at [319, 165] on div at bounding box center [427, 210] width 854 height 421
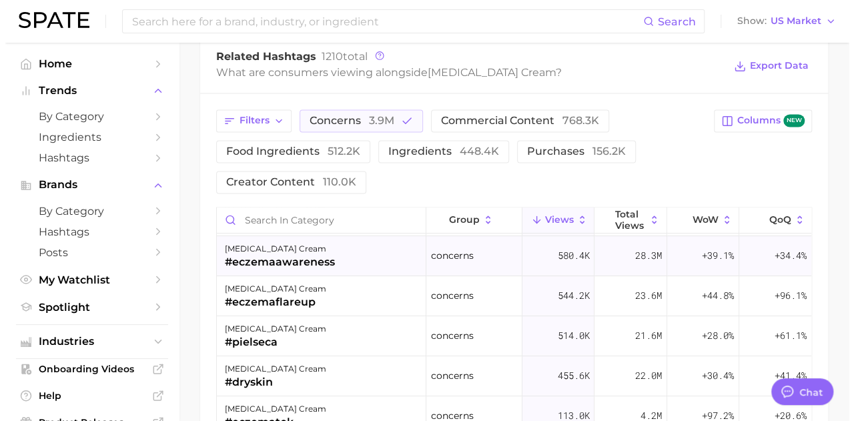
scroll to position [0, 0]
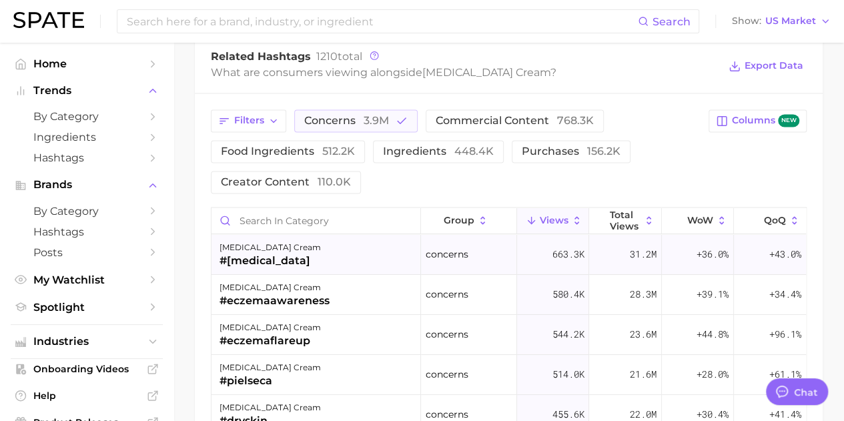
click at [250, 260] on div "#[MEDICAL_DATA]" at bounding box center [270, 260] width 101 height 16
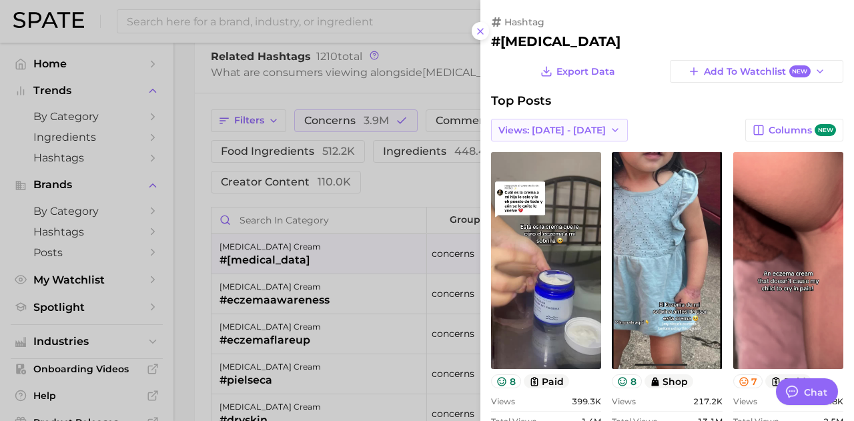
click at [551, 127] on span "Views: [DATE] - [DATE]" at bounding box center [552, 130] width 107 height 11
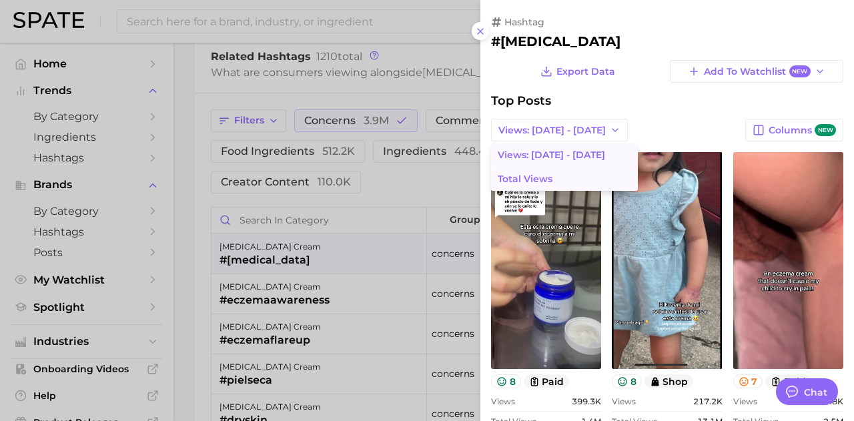
click at [543, 174] on span "Total Views" at bounding box center [525, 179] width 55 height 11
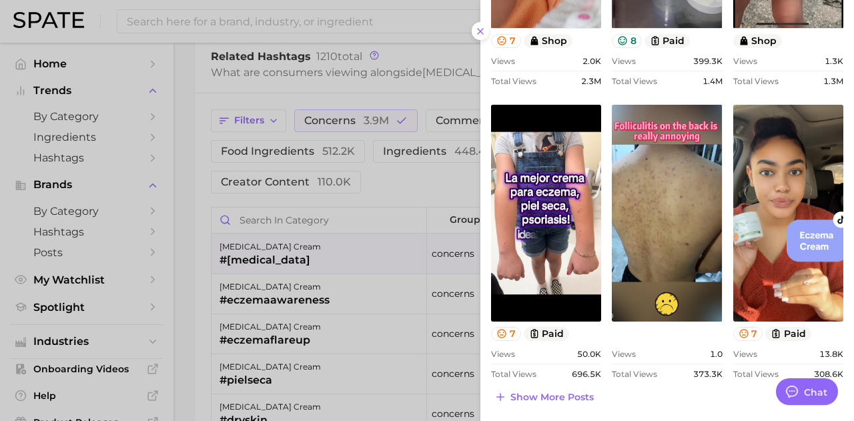
scroll to position [634, 0]
click at [291, 284] on div at bounding box center [427, 210] width 854 height 421
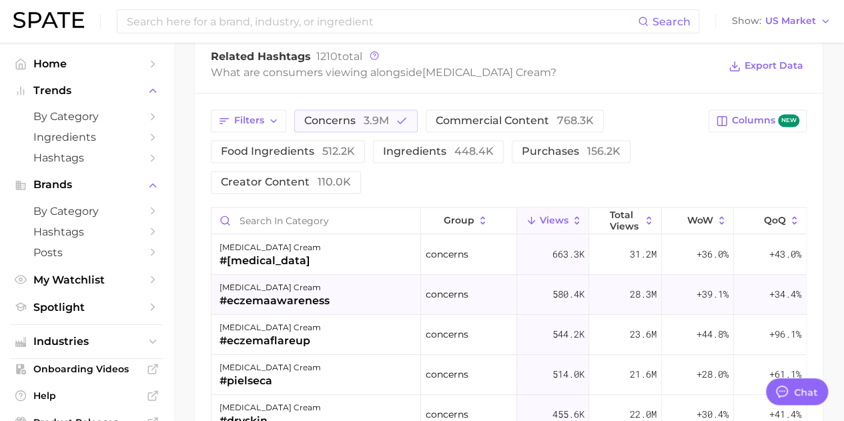
click at [284, 285] on div "[MEDICAL_DATA] cream" at bounding box center [275, 287] width 110 height 16
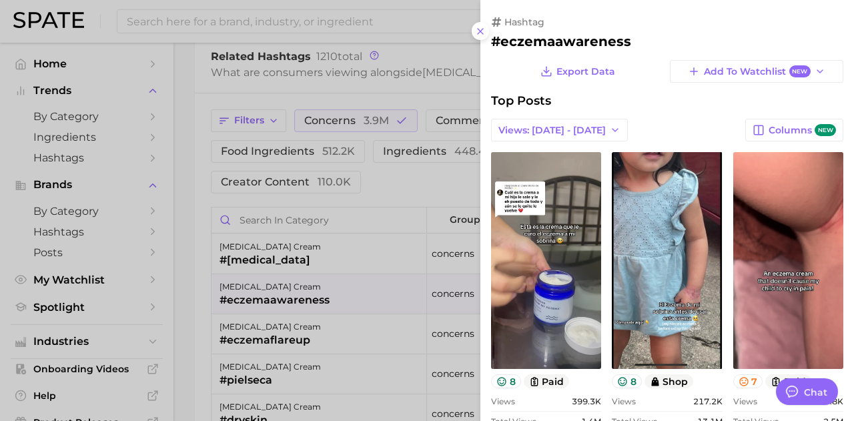
scroll to position [0, 0]
click at [542, 134] on span "Views: [DATE] - [DATE]" at bounding box center [552, 130] width 107 height 11
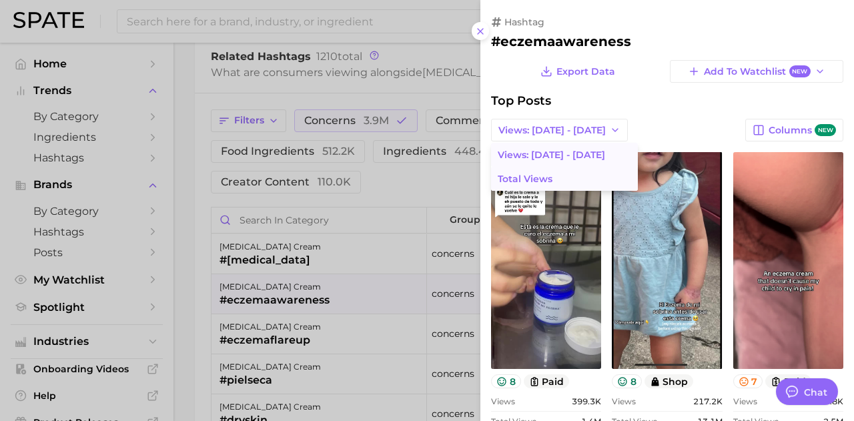
click at [536, 180] on span "Total Views" at bounding box center [525, 179] width 55 height 11
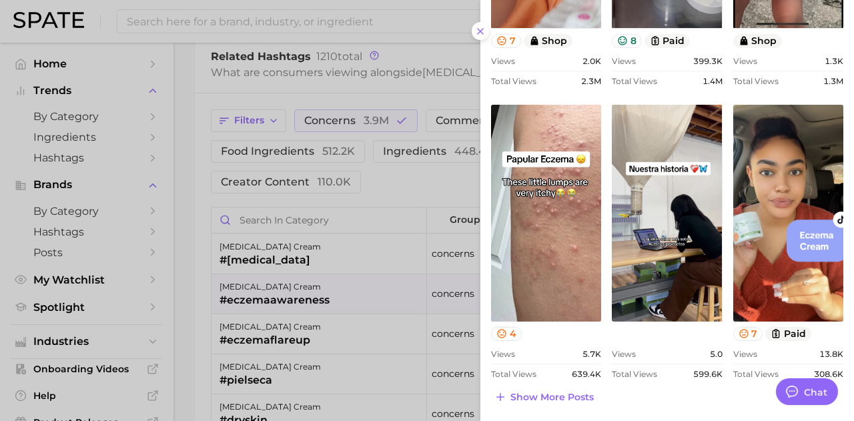
click at [272, 332] on div at bounding box center [427, 210] width 854 height 421
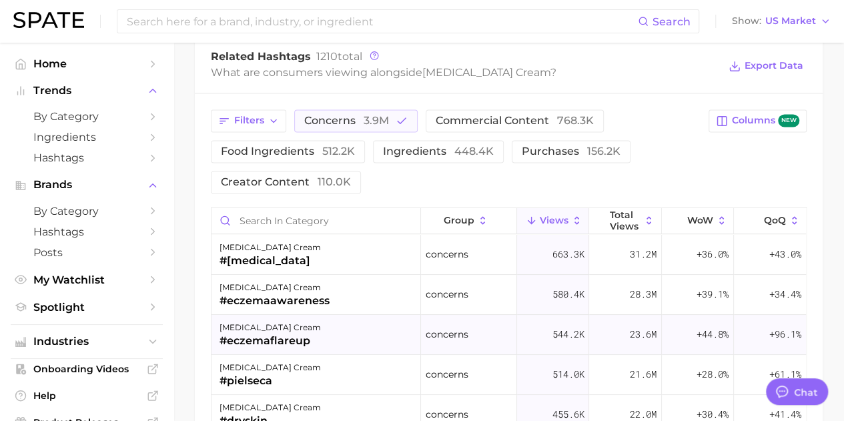
click at [256, 333] on div "#eczemaflareup" at bounding box center [270, 340] width 101 height 16
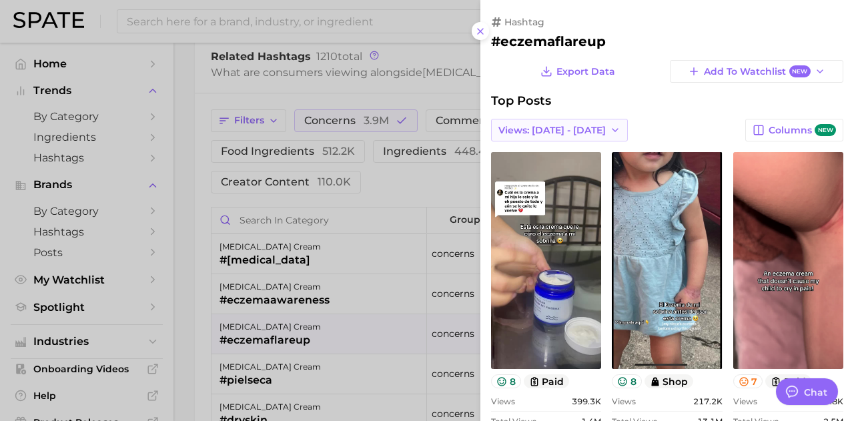
click at [577, 130] on span "Views: [DATE] - [DATE]" at bounding box center [552, 130] width 107 height 11
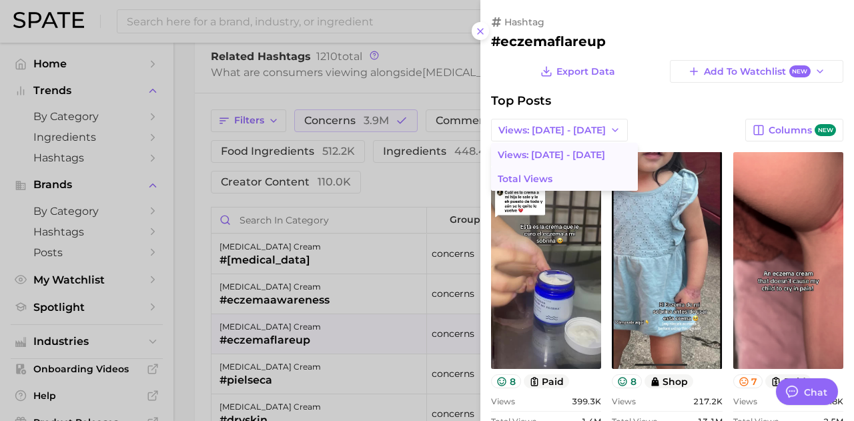
click at [545, 176] on span "Total Views" at bounding box center [525, 179] width 55 height 11
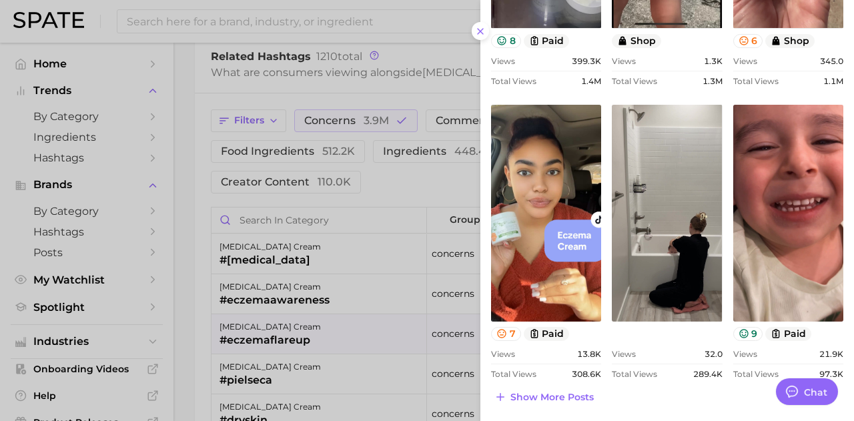
click at [270, 384] on div at bounding box center [427, 210] width 854 height 421
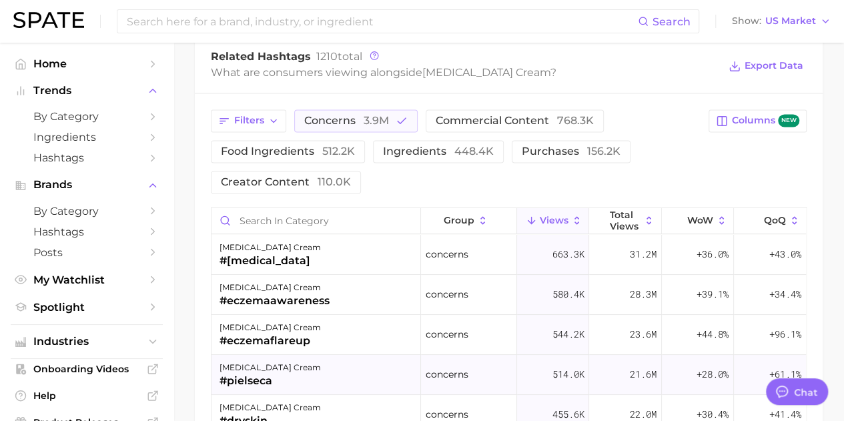
click at [277, 372] on div "#pielseca" at bounding box center [270, 380] width 101 height 16
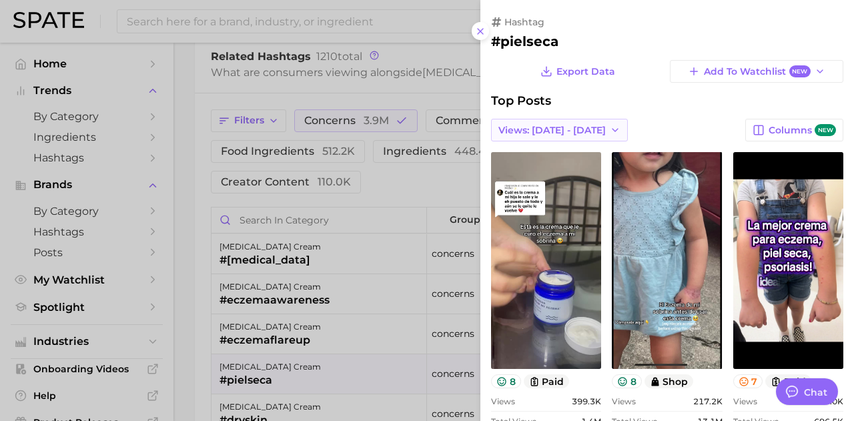
click at [535, 132] on span "Views: [DATE] - [DATE]" at bounding box center [552, 130] width 107 height 11
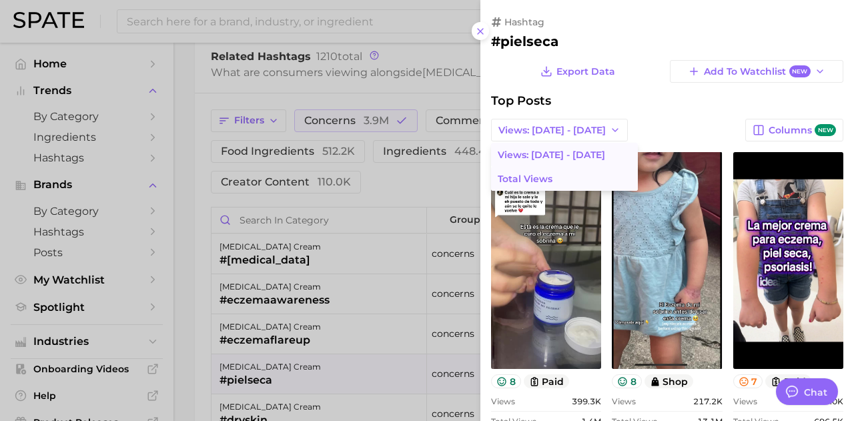
click at [551, 185] on button "Total Views" at bounding box center [564, 179] width 147 height 24
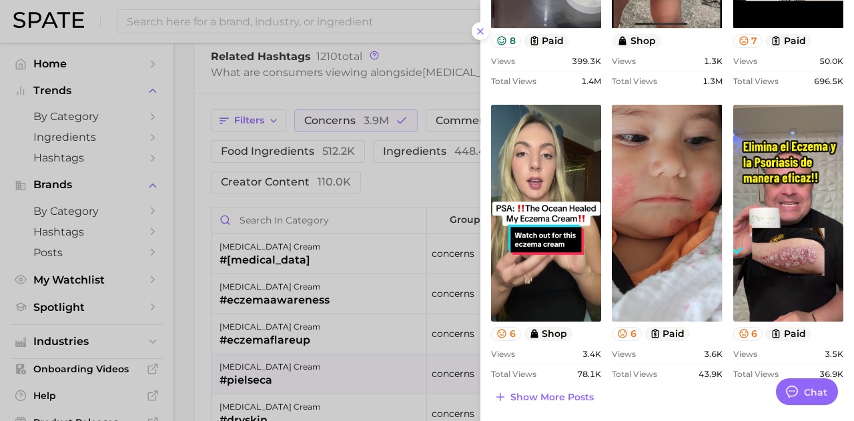
click at [282, 405] on div at bounding box center [427, 210] width 854 height 421
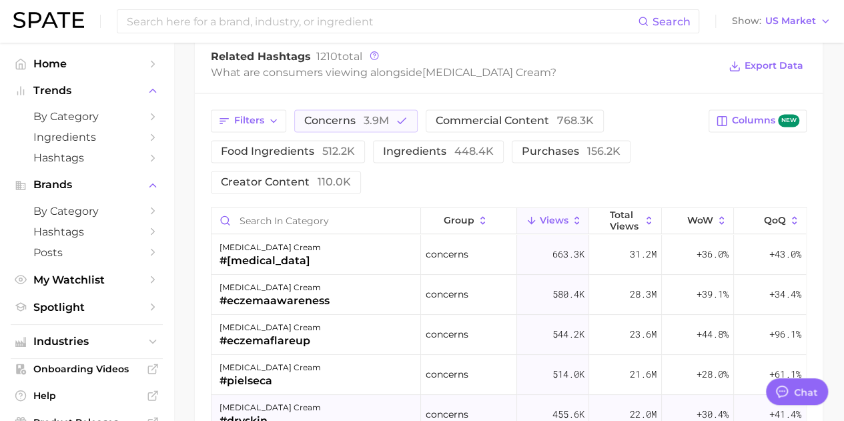
click at [296, 405] on div "[MEDICAL_DATA] cream #dryskin" at bounding box center [317, 415] width 210 height 40
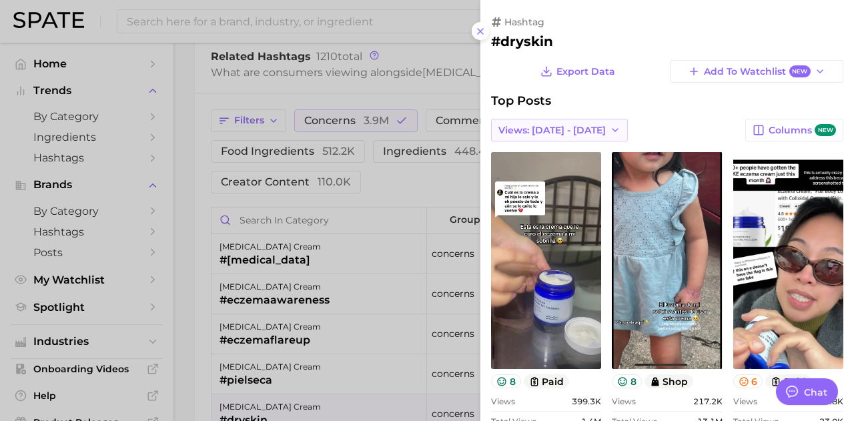
click at [529, 129] on span "Views: [DATE] - [DATE]" at bounding box center [552, 130] width 107 height 11
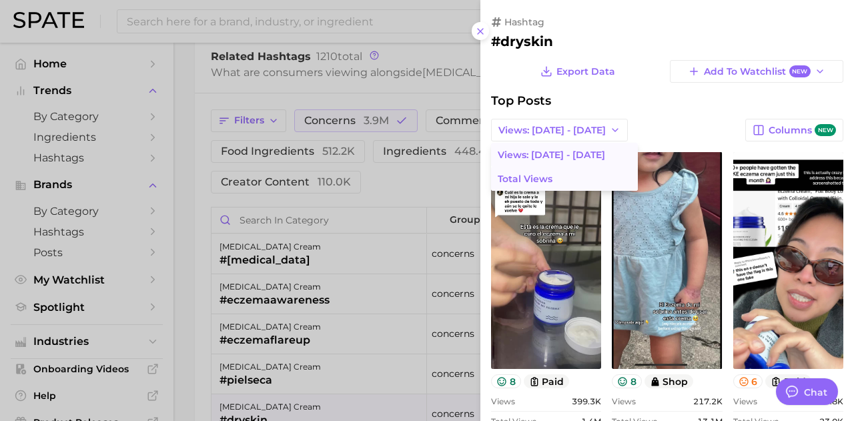
click at [560, 178] on button "Total Views" at bounding box center [564, 179] width 147 height 24
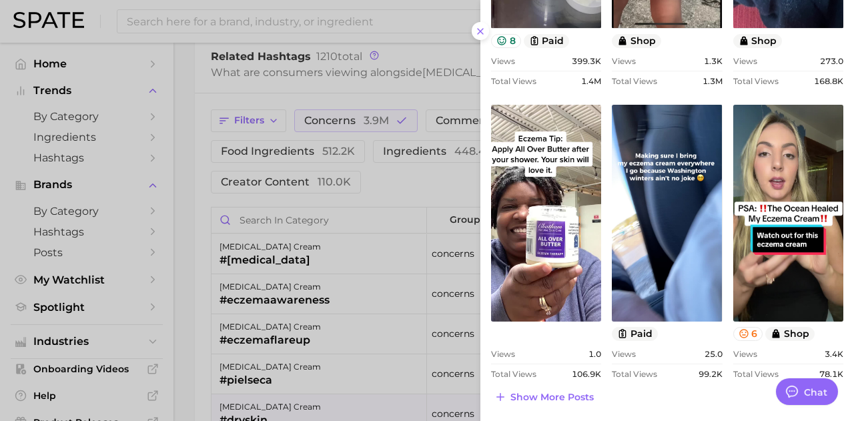
click at [368, 187] on div at bounding box center [427, 210] width 854 height 421
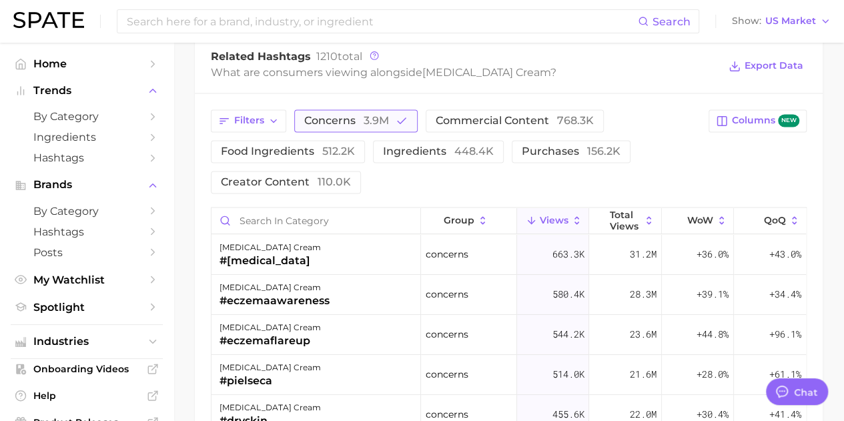
click at [364, 118] on span "3.9m" at bounding box center [376, 120] width 25 height 13
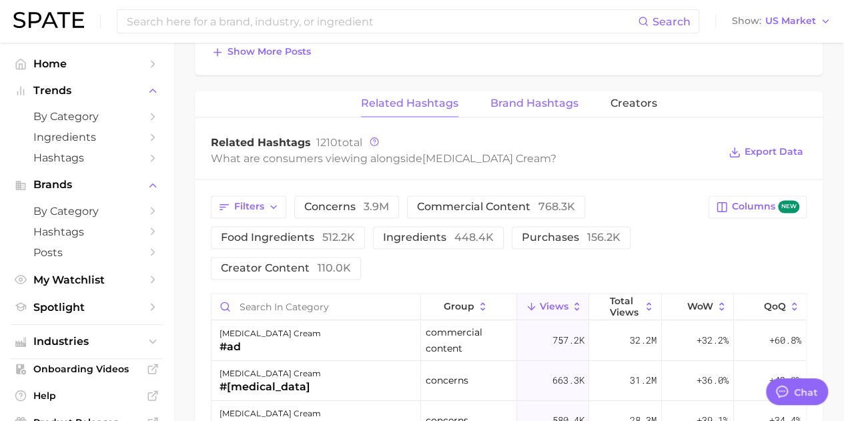
click at [521, 107] on button "Brand Hashtags" at bounding box center [535, 104] width 88 height 26
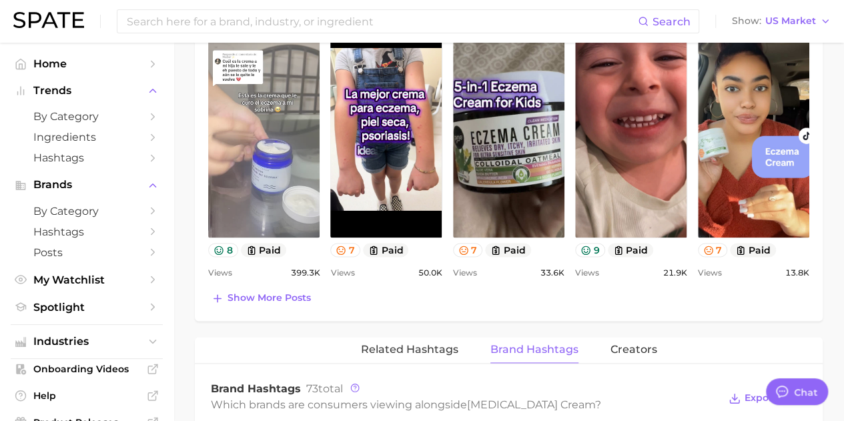
scroll to position [723, 0]
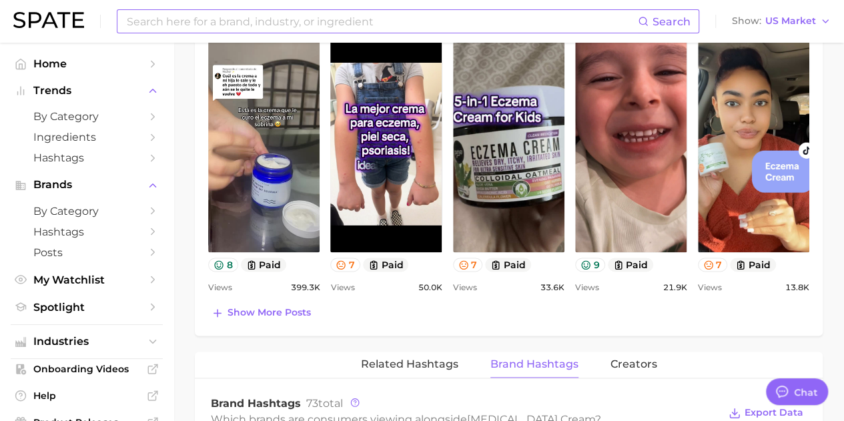
click at [318, 23] on input at bounding box center [381, 21] width 513 height 23
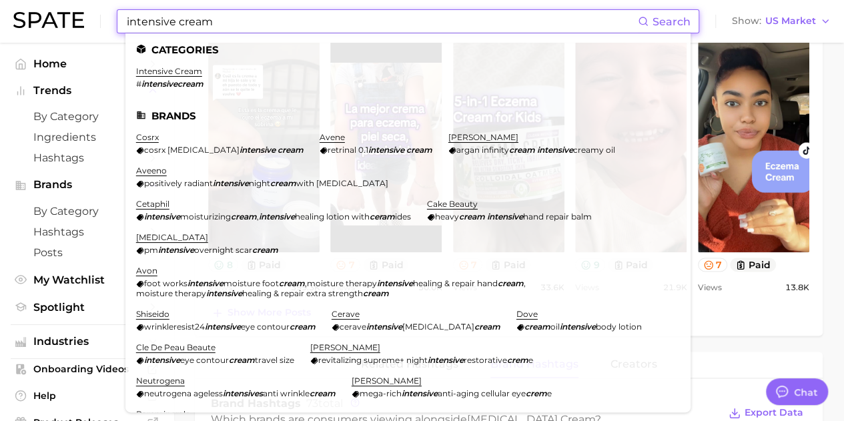
type input "intensive cream"
click at [148, 78] on li "intensive cream # intensivecream" at bounding box center [169, 77] width 67 height 23
click at [151, 71] on link "intensive cream" at bounding box center [169, 71] width 66 height 10
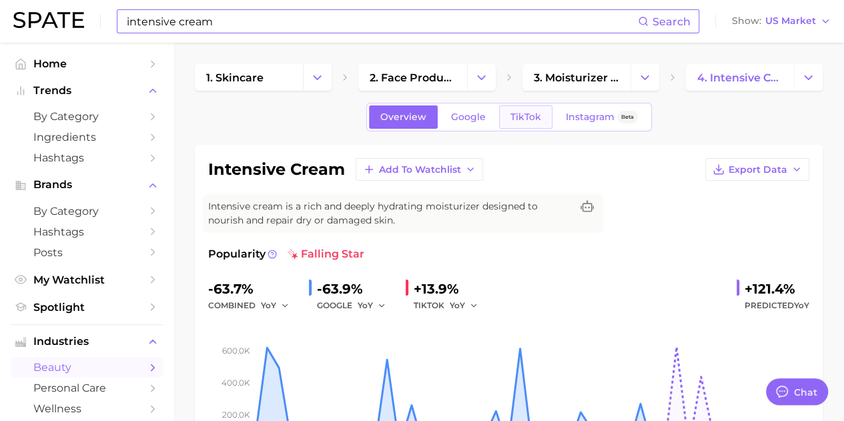
click at [524, 123] on link "TikTok" at bounding box center [525, 116] width 53 height 23
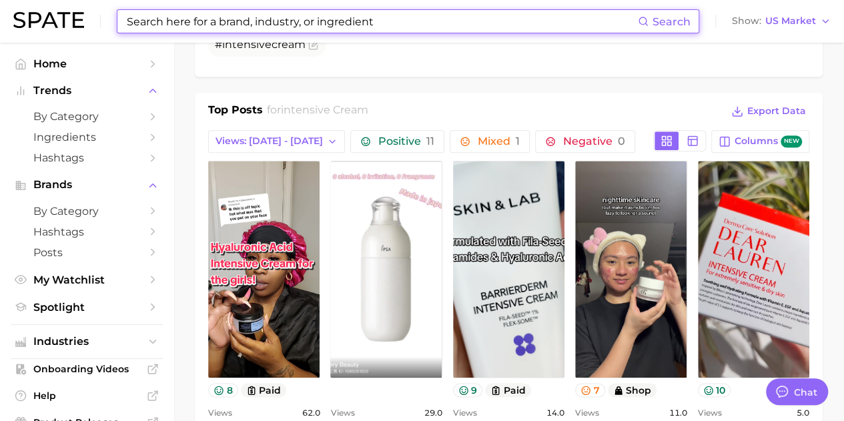
scroll to position [894, 0]
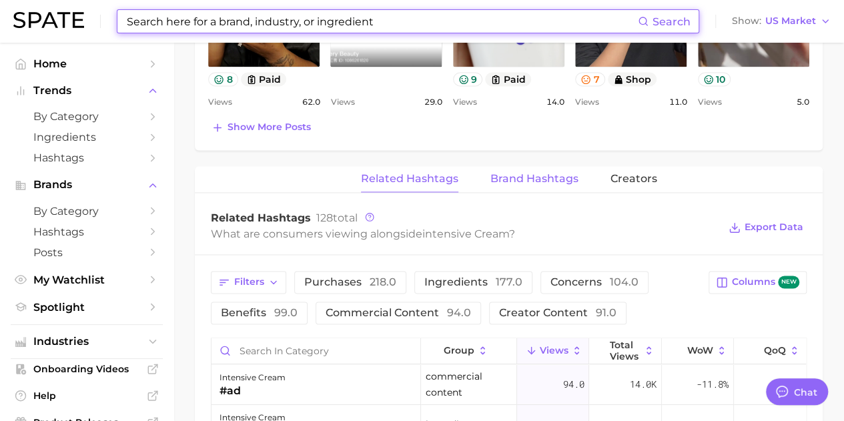
click at [527, 177] on span "Brand Hashtags" at bounding box center [535, 179] width 88 height 12
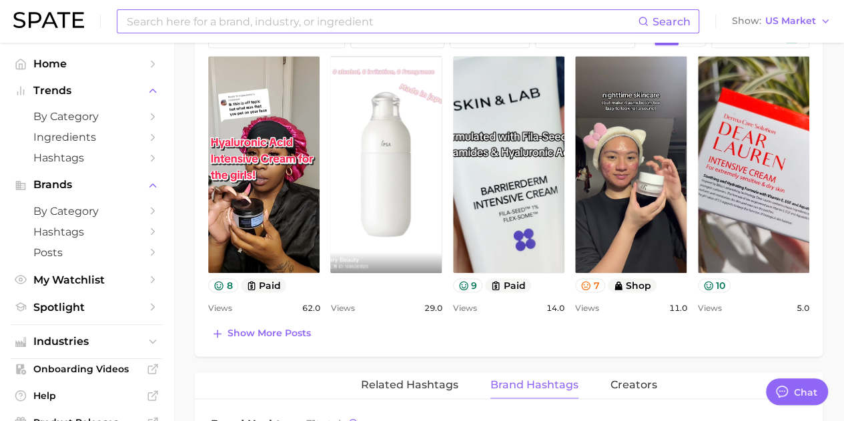
scroll to position [677, 0]
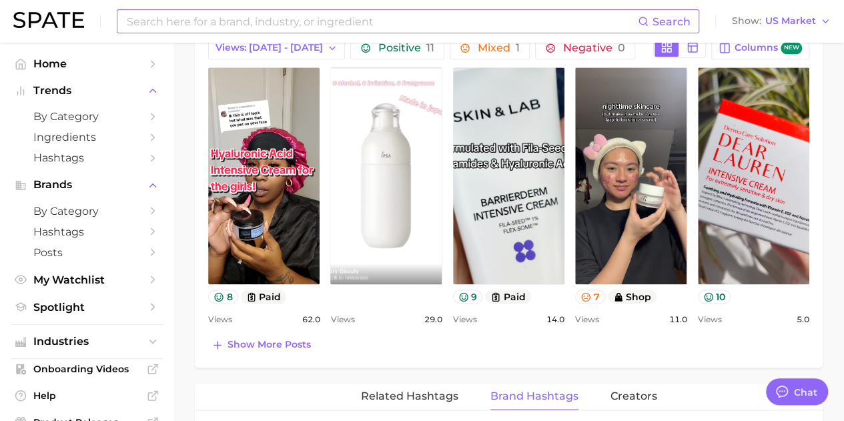
type input "intensive cream"
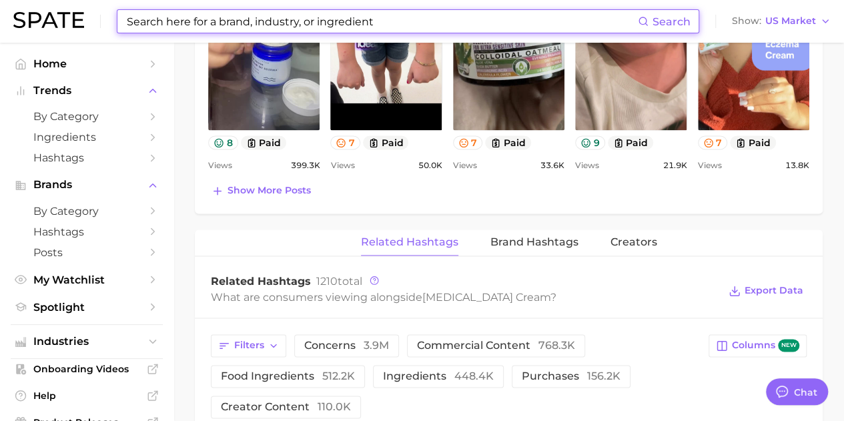
scroll to position [936, 0]
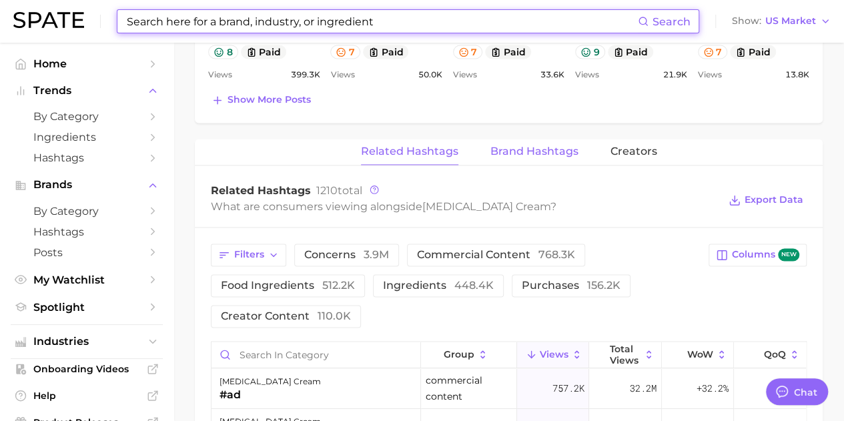
click at [527, 159] on button "Brand Hashtags" at bounding box center [535, 152] width 88 height 26
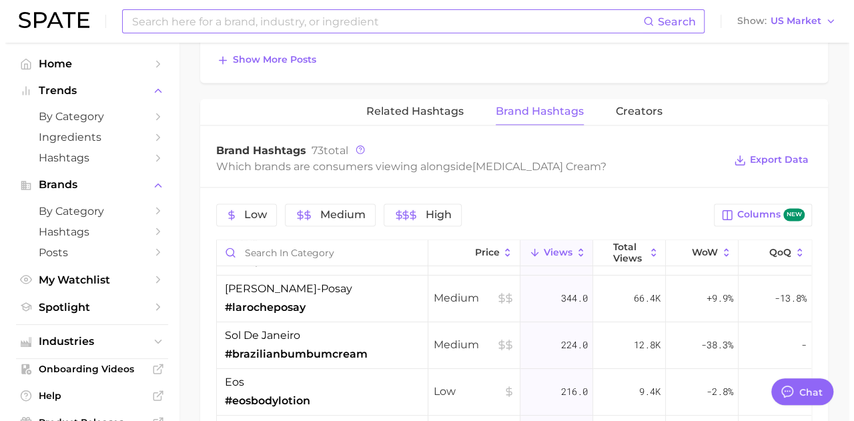
scroll to position [0, 0]
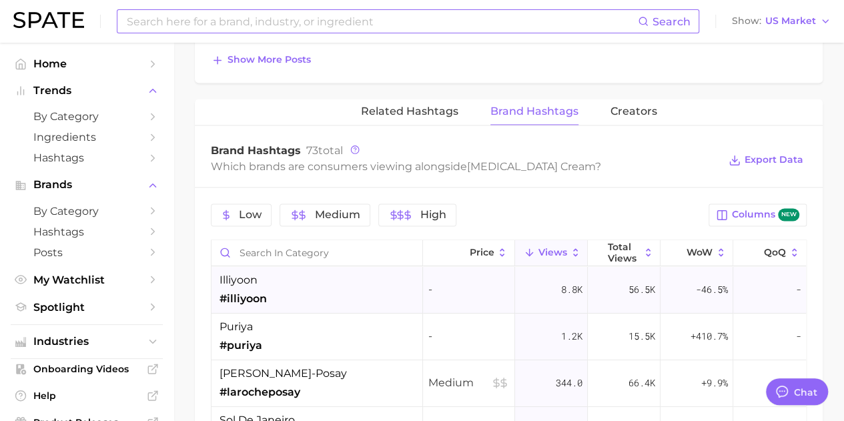
click at [311, 289] on div "illiyoon #illiyoon" at bounding box center [318, 290] width 212 height 47
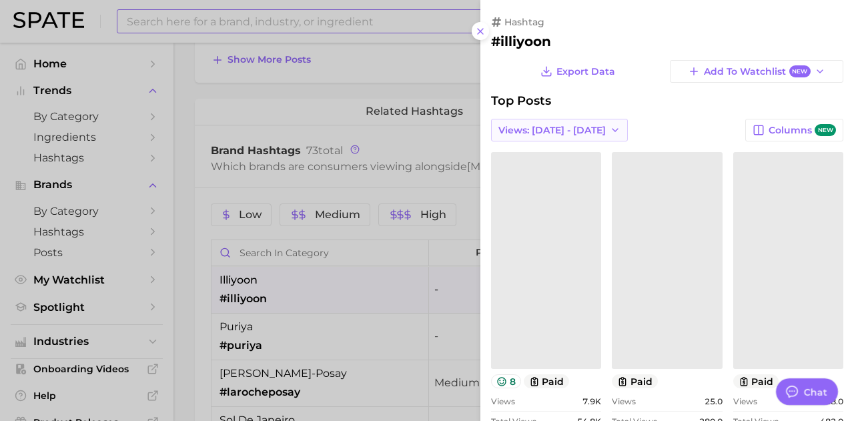
click at [521, 136] on button "Views: [DATE] - [DATE]" at bounding box center [559, 130] width 137 height 23
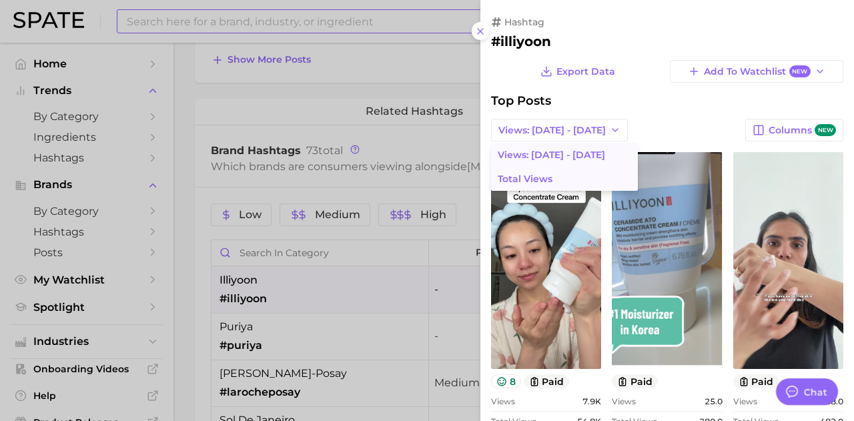
click at [552, 172] on button "Total Views" at bounding box center [564, 179] width 147 height 24
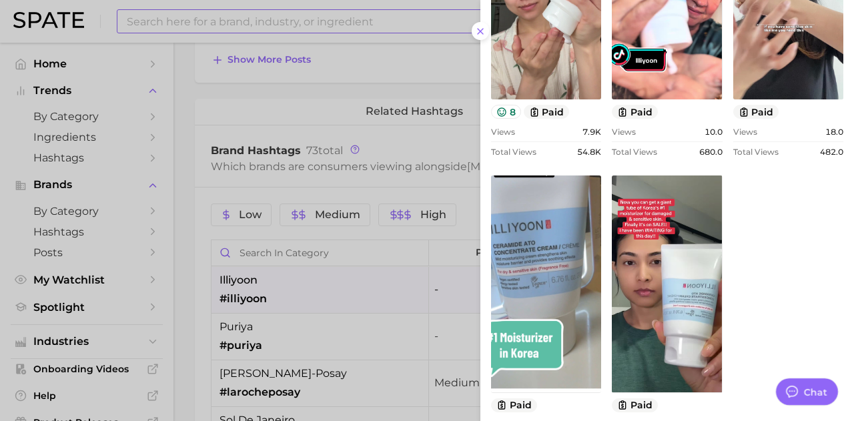
scroll to position [324, 0]
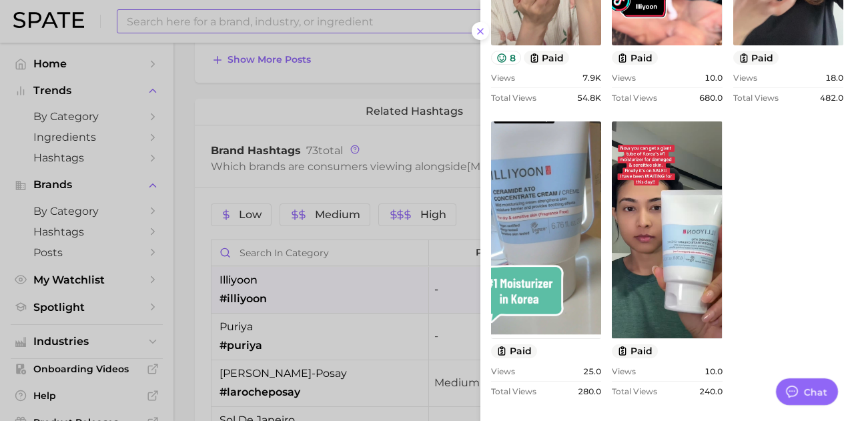
click at [285, 326] on div at bounding box center [427, 210] width 854 height 421
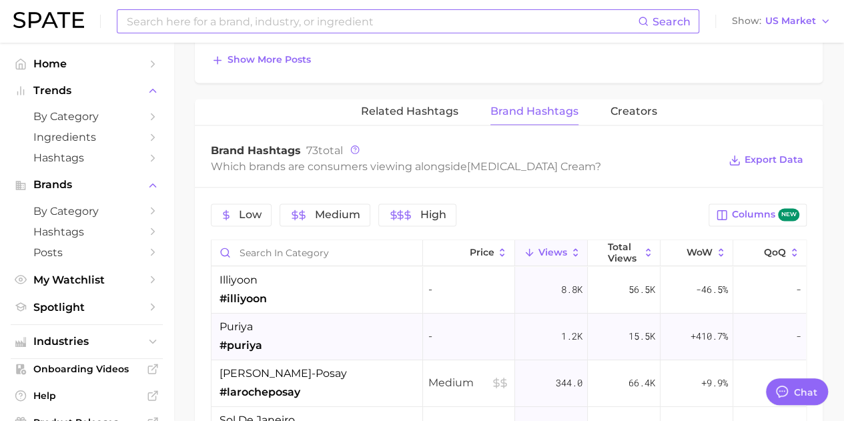
click at [328, 336] on div "[DEMOGRAPHIC_DATA] #puriya" at bounding box center [318, 337] width 212 height 47
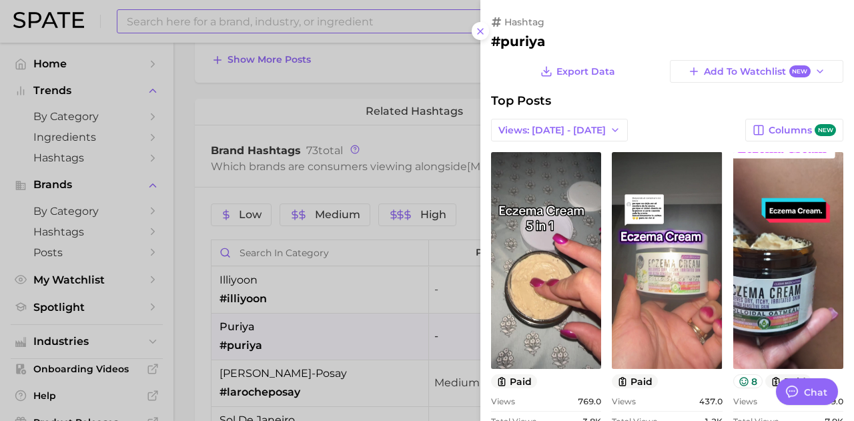
scroll to position [0, 0]
click at [569, 133] on span "Views: [DATE] - [DATE]" at bounding box center [552, 130] width 107 height 11
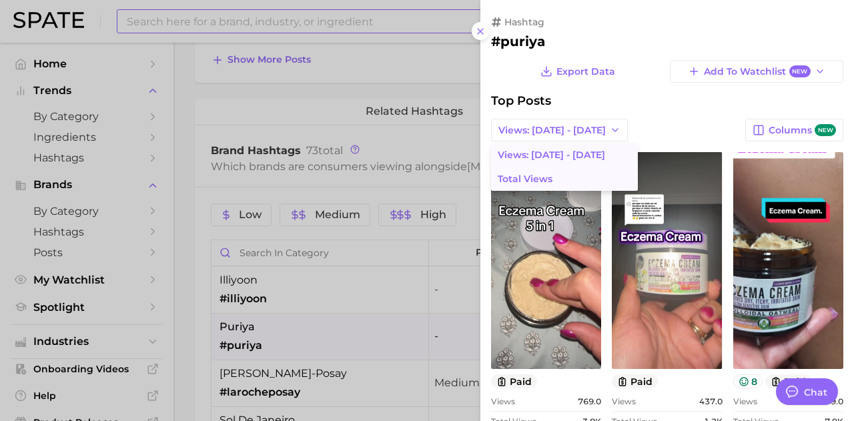
click at [565, 170] on button "Total Views" at bounding box center [564, 179] width 147 height 24
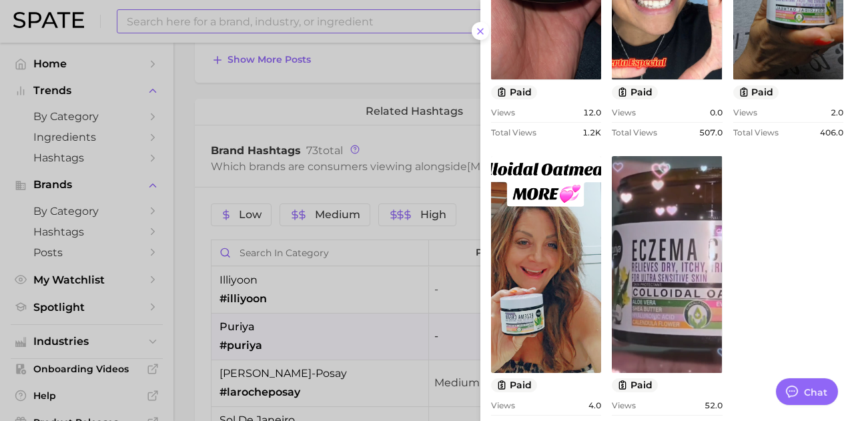
scroll to position [616, 0]
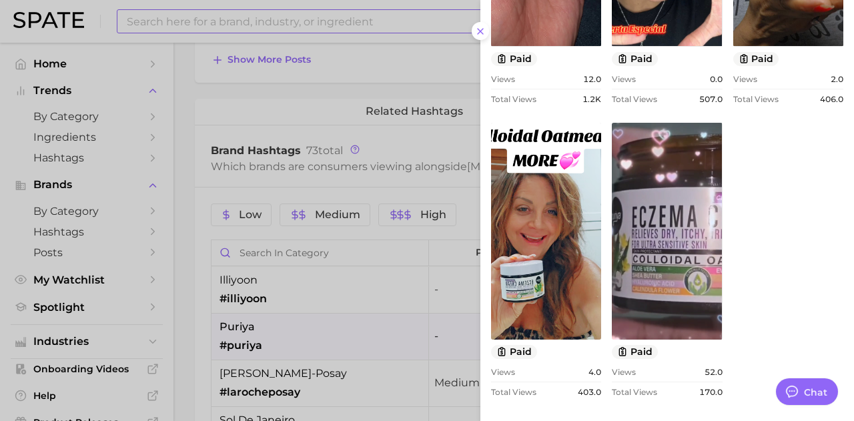
click at [270, 376] on div at bounding box center [427, 210] width 854 height 421
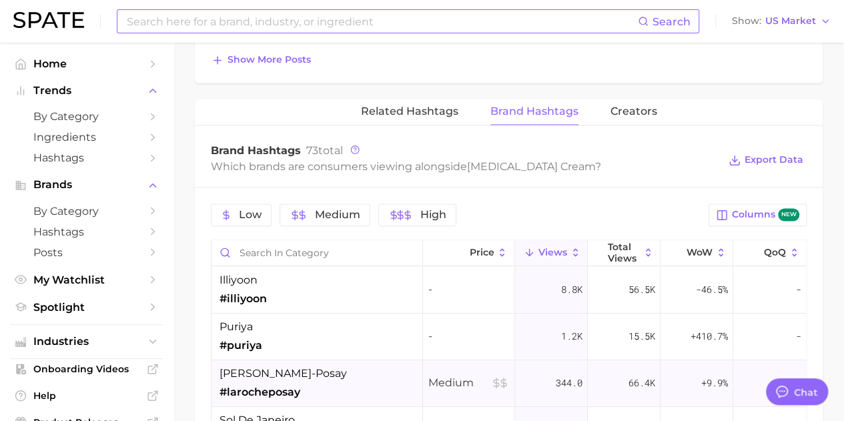
click at [299, 379] on div "[PERSON_NAME]-posay #larocheposay" at bounding box center [283, 383] width 127 height 35
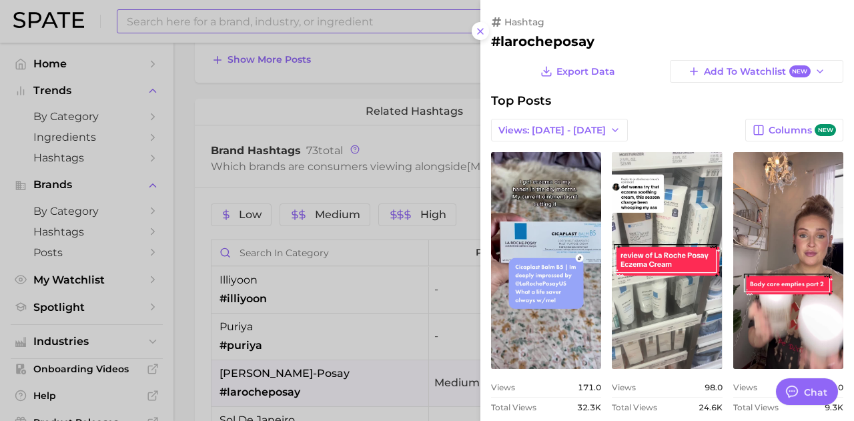
click at [546, 144] on div "Export Data Add to Watchlist New Top Posts Views: [DATE] - [DATE] Columns new v…" at bounding box center [667, 241] width 352 height 362
click at [544, 136] on button "Views: [DATE] - [DATE]" at bounding box center [559, 130] width 137 height 23
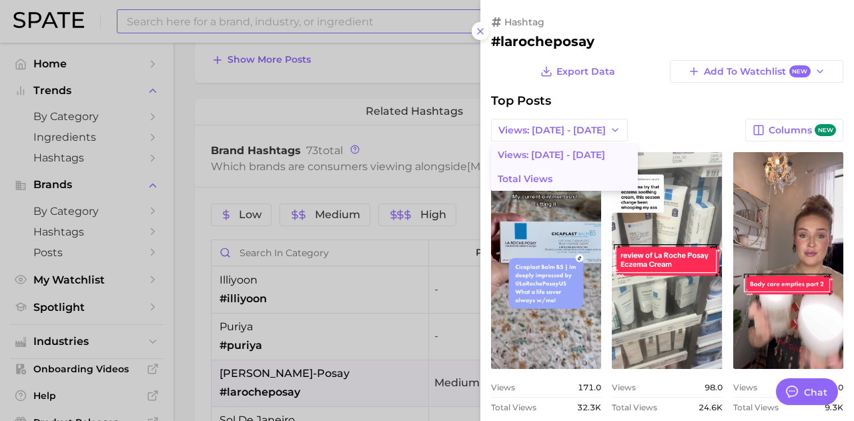
click at [566, 174] on button "Total Views" at bounding box center [564, 179] width 147 height 24
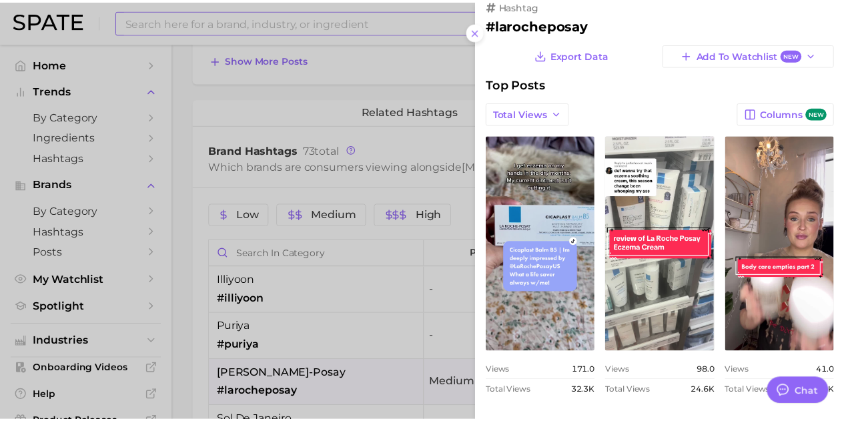
scroll to position [0, 0]
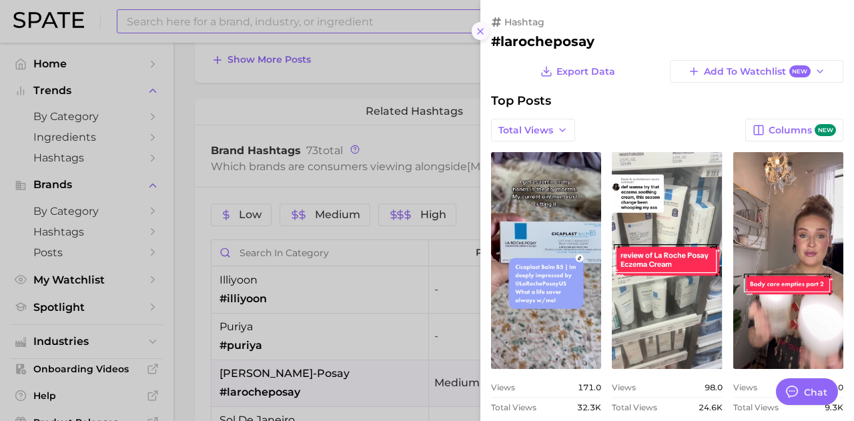
click at [478, 29] on icon at bounding box center [480, 31] width 11 height 11
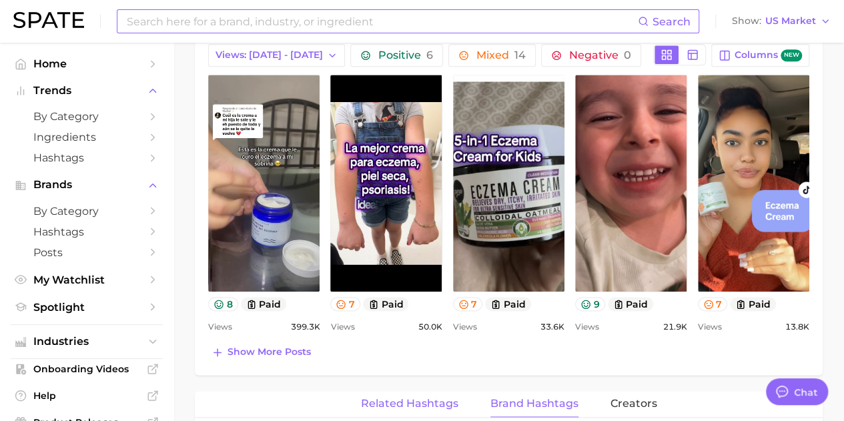
scroll to position [648, 0]
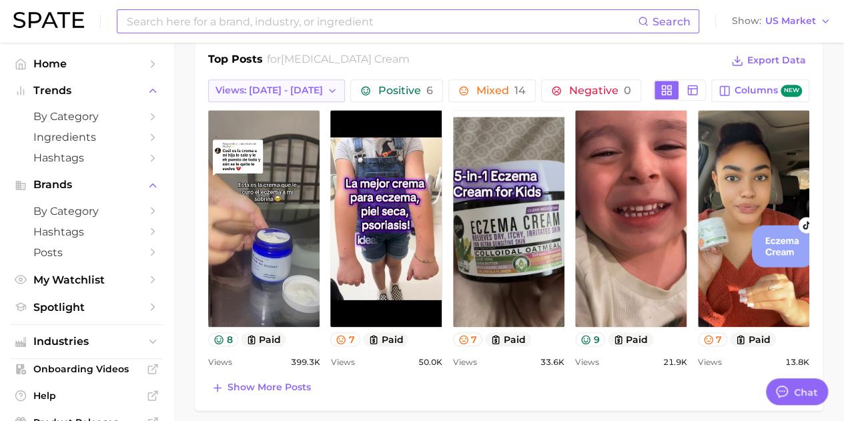
click at [274, 87] on span "Views: [DATE] - [DATE]" at bounding box center [269, 90] width 107 height 11
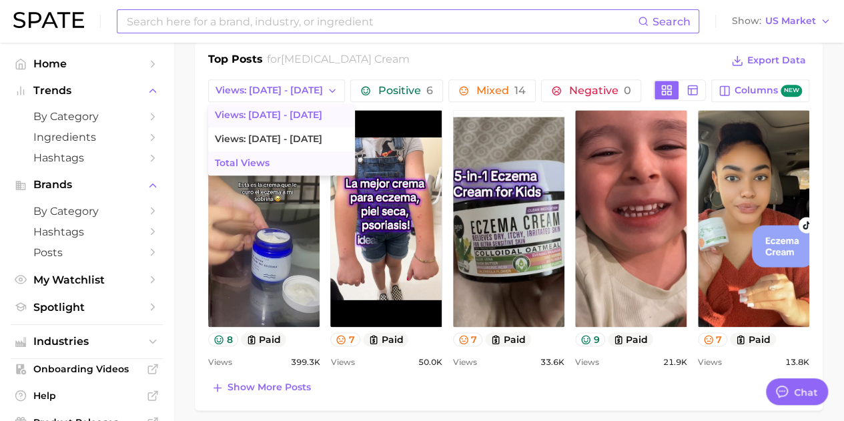
click at [264, 158] on span "Total Views" at bounding box center [242, 163] width 55 height 11
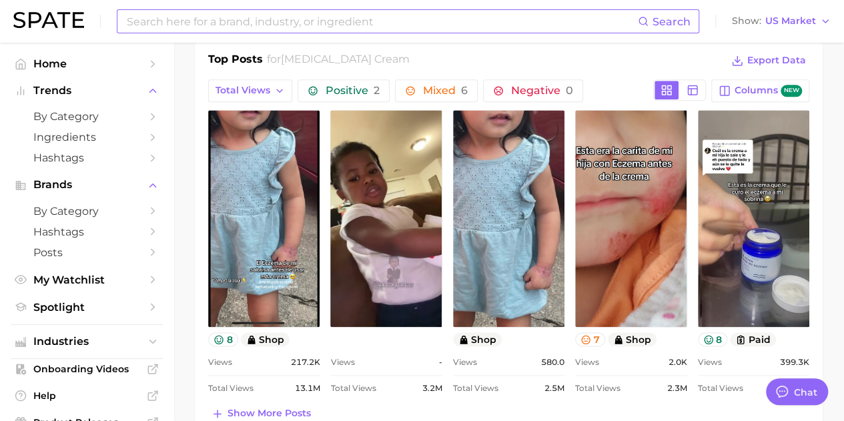
scroll to position [0, 0]
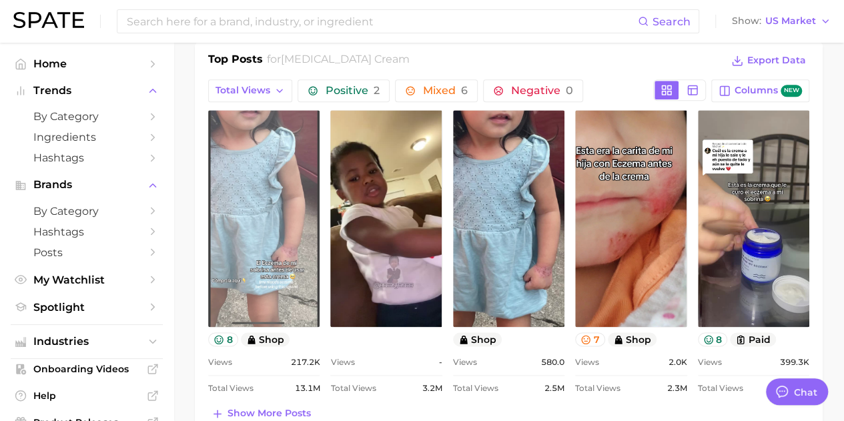
click at [253, 202] on link "view post on TikTok" at bounding box center [263, 218] width 111 height 217
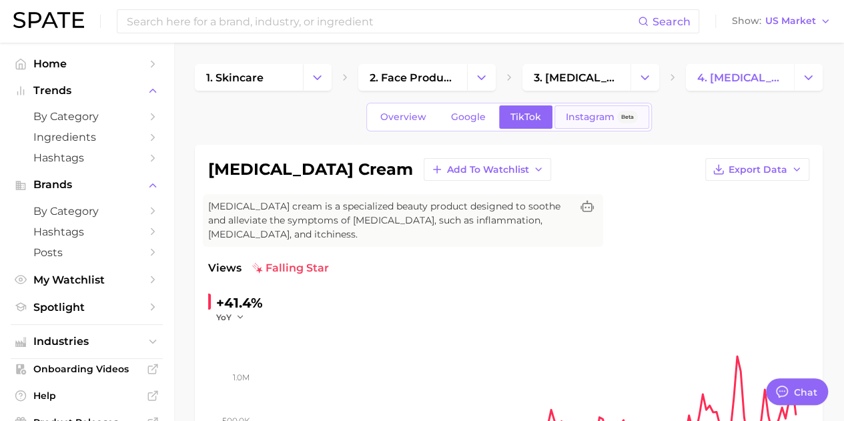
click at [595, 115] on span "Instagram" at bounding box center [590, 116] width 49 height 11
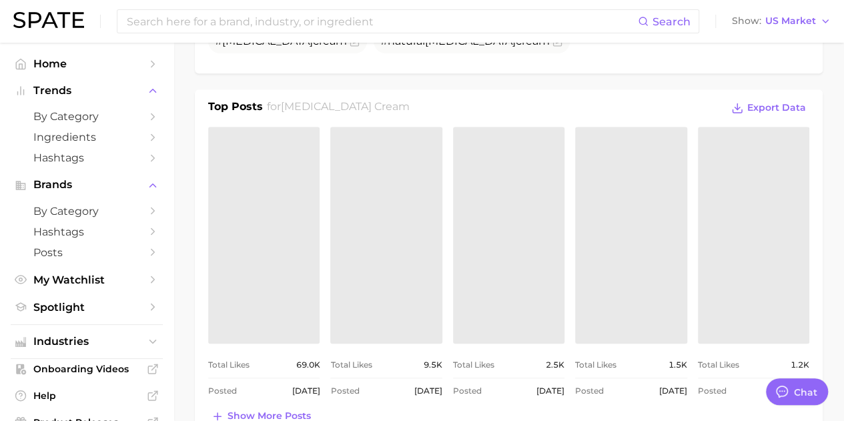
scroll to position [534, 0]
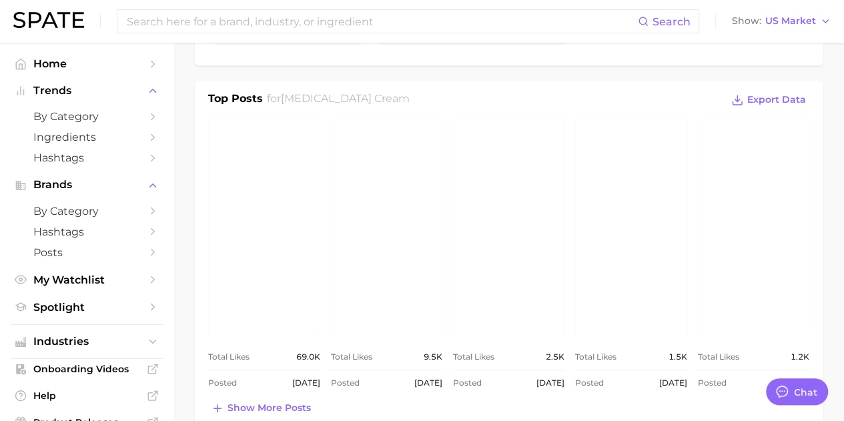
click at [272, 188] on link "view post on Instagram" at bounding box center [263, 227] width 111 height 217
